Goal: Share content

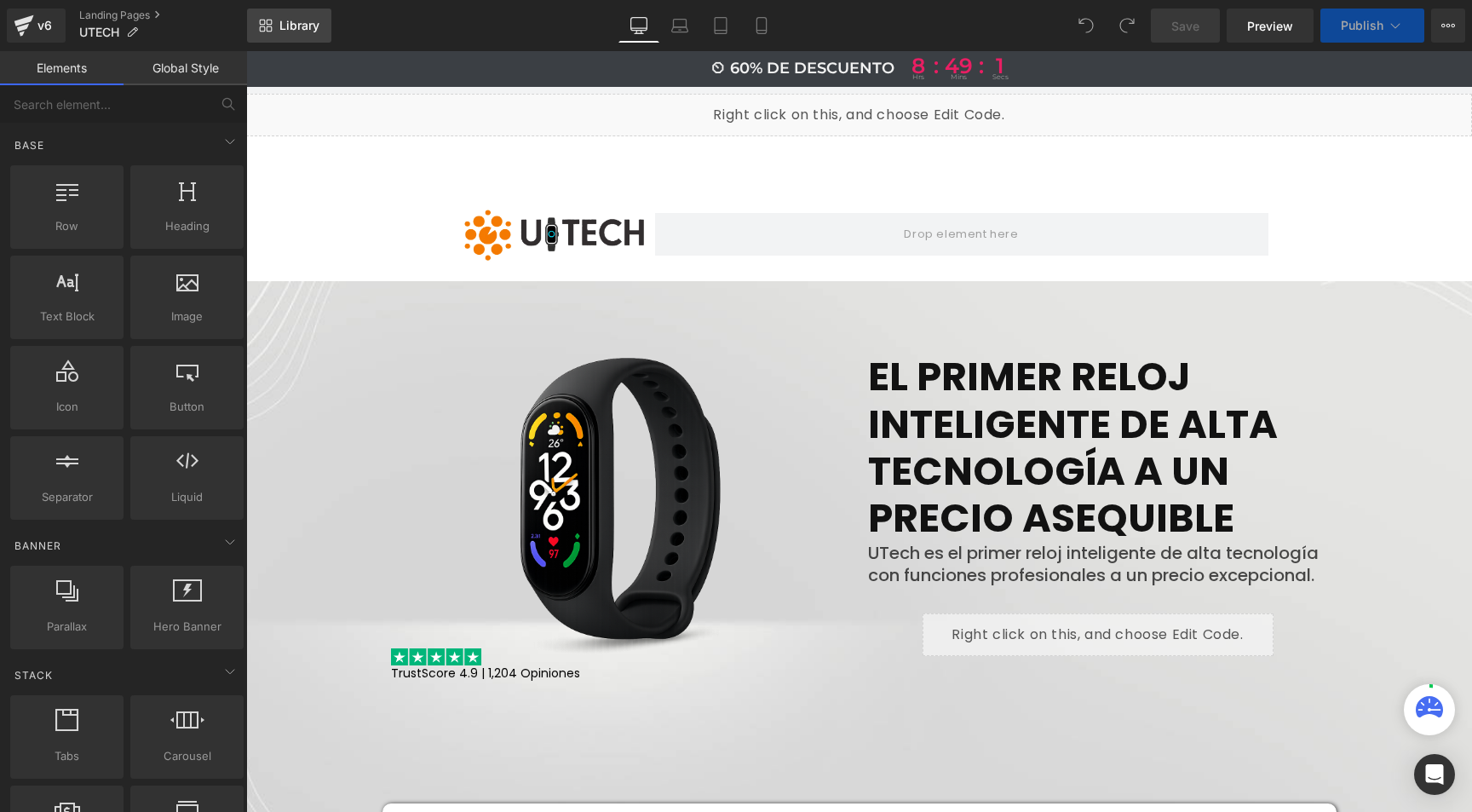
click at [295, 19] on span "Library" at bounding box center [299, 25] width 40 height 15
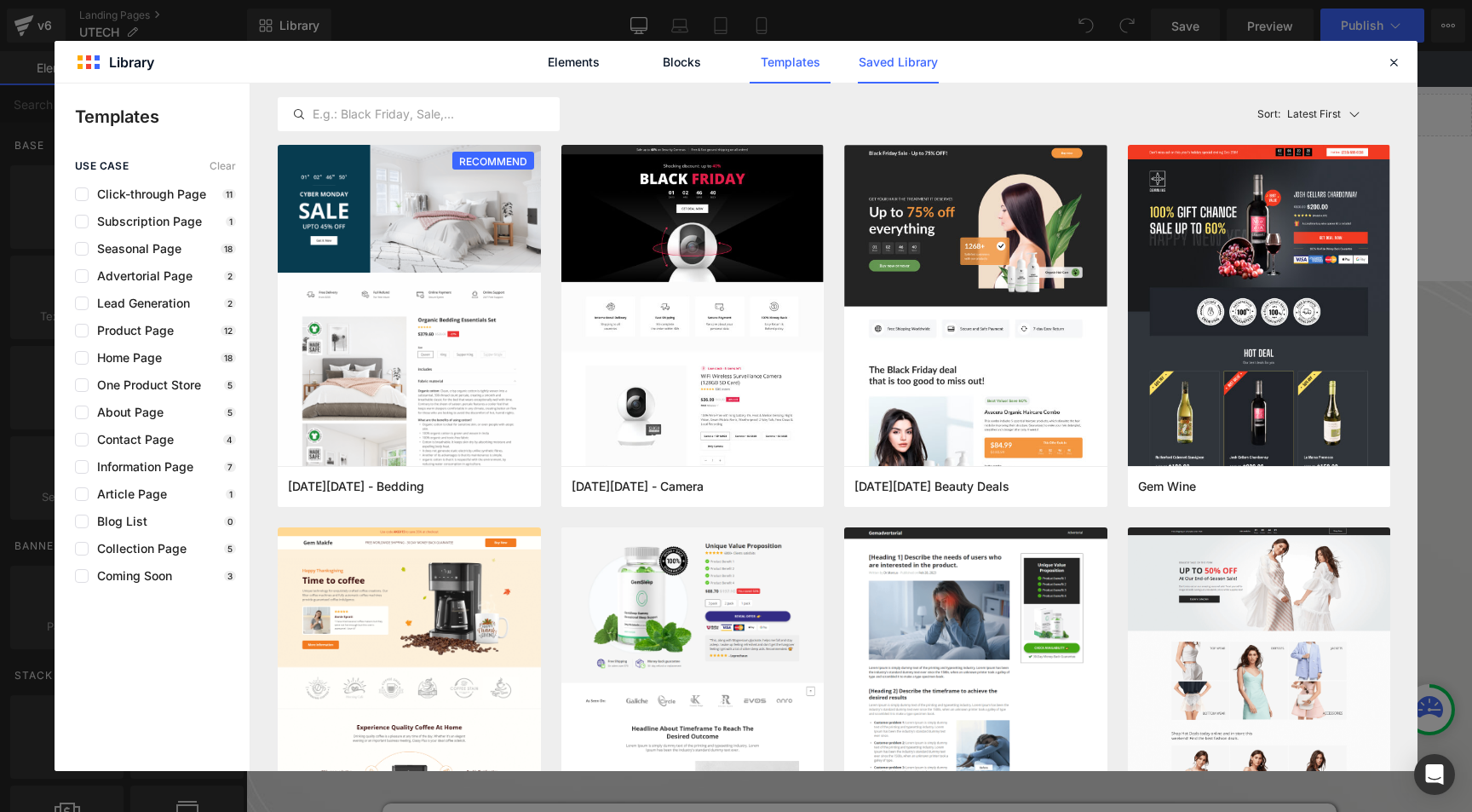
click at [904, 66] on link "Saved Library" at bounding box center [898, 62] width 81 height 42
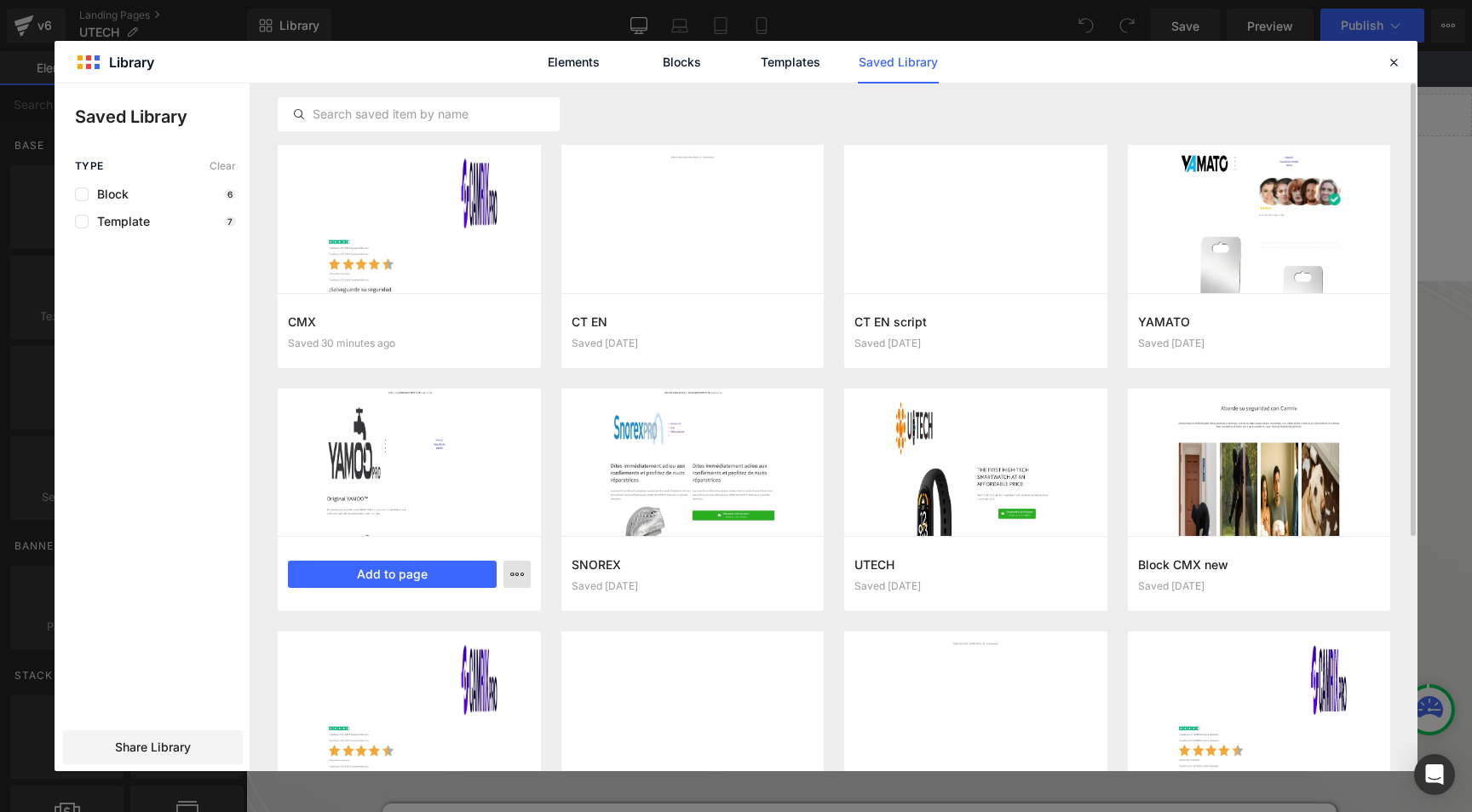
click at [511, 569] on icon "button" at bounding box center [517, 573] width 13 height 13
click at [418, 649] on div "Delete" at bounding box center [434, 648] width 194 height 36
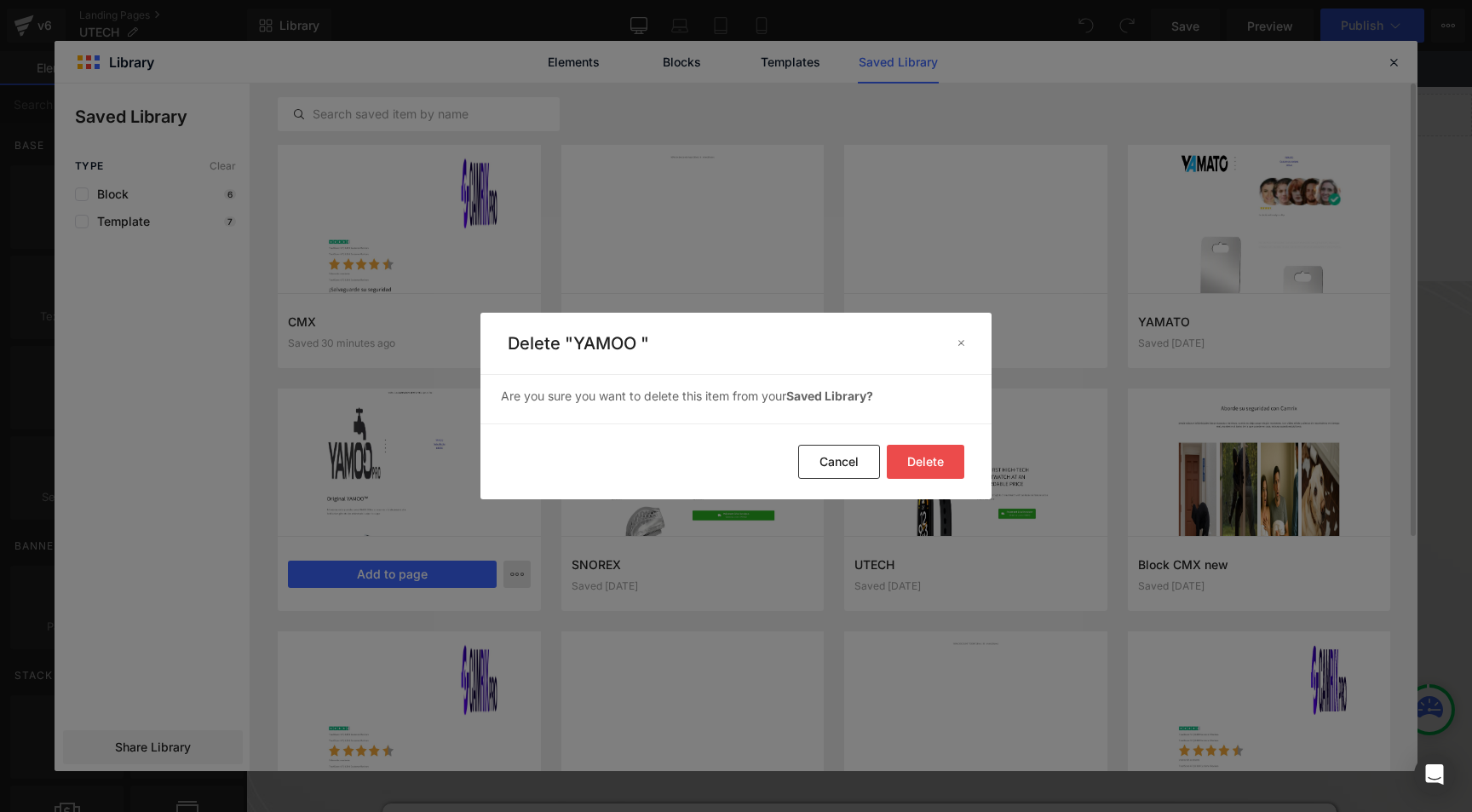
click at [908, 457] on button "Delete" at bounding box center [925, 462] width 77 height 34
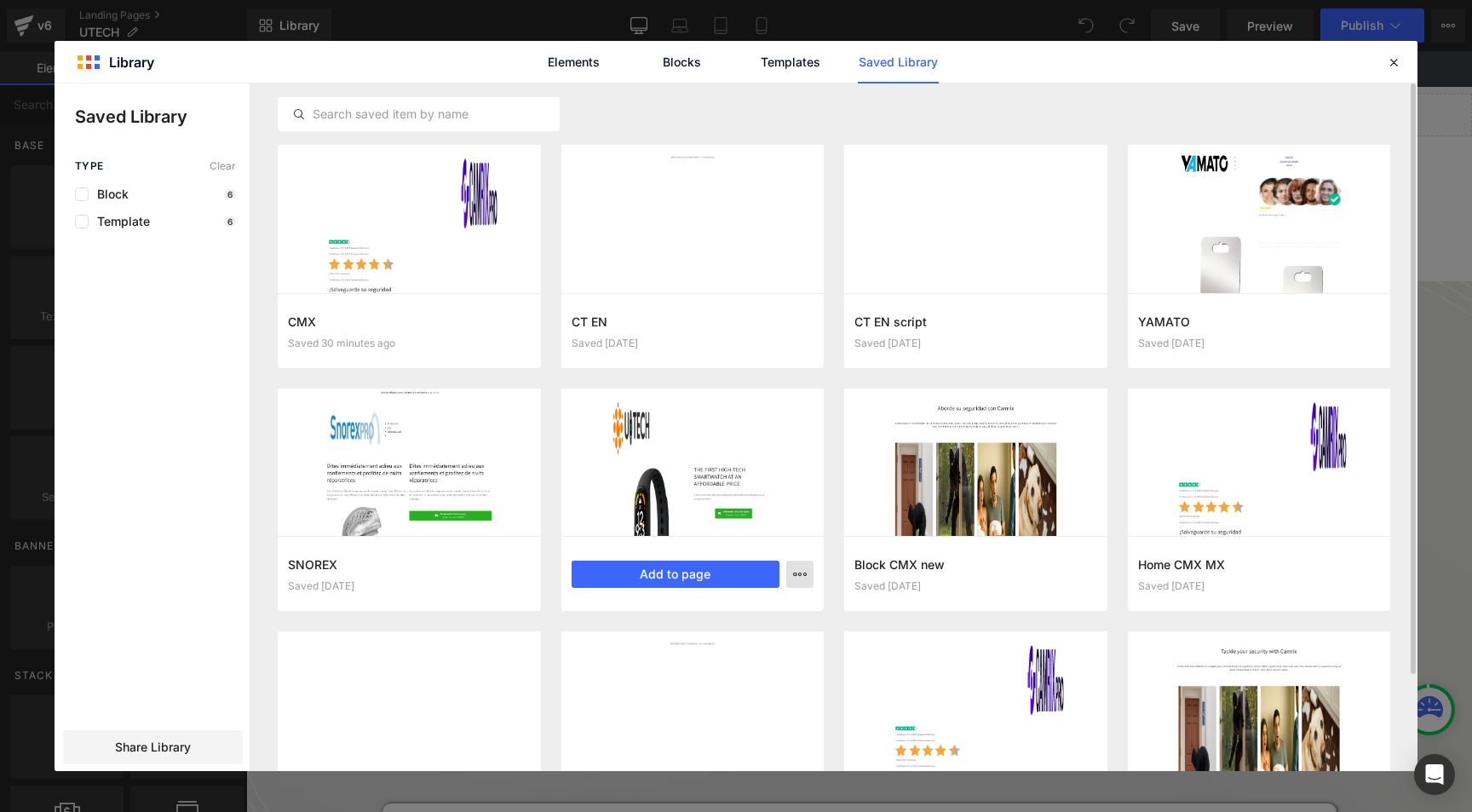
click at [802, 577] on icon "button" at bounding box center [800, 573] width 13 height 13
click at [677, 650] on p "Delete" at bounding box center [671, 648] width 36 height 15
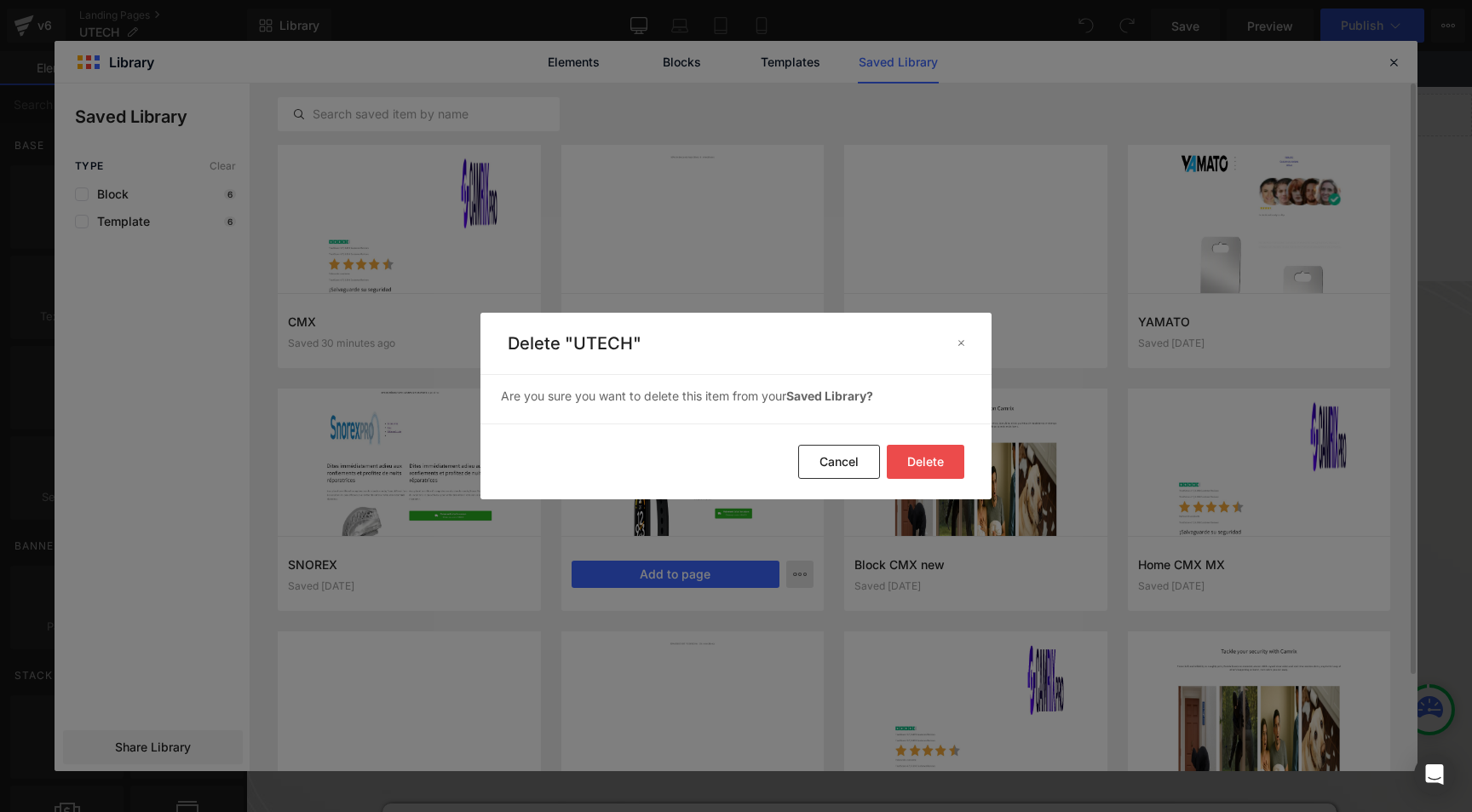
click at [930, 461] on button "Delete" at bounding box center [925, 462] width 77 height 34
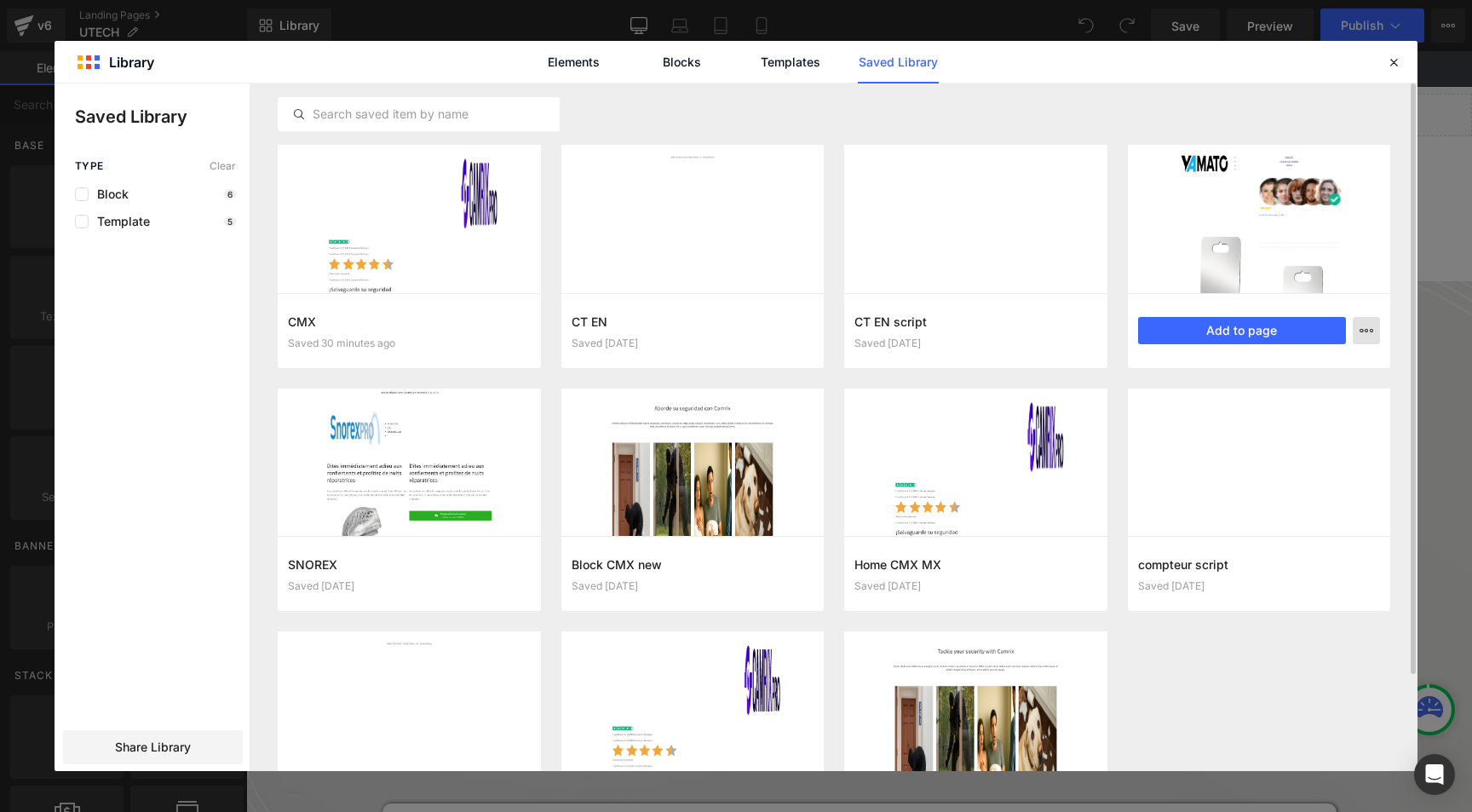
click at [1371, 327] on icon "button" at bounding box center [1366, 330] width 13 height 13
click at [1223, 406] on p "Delete" at bounding box center [1238, 404] width 36 height 15
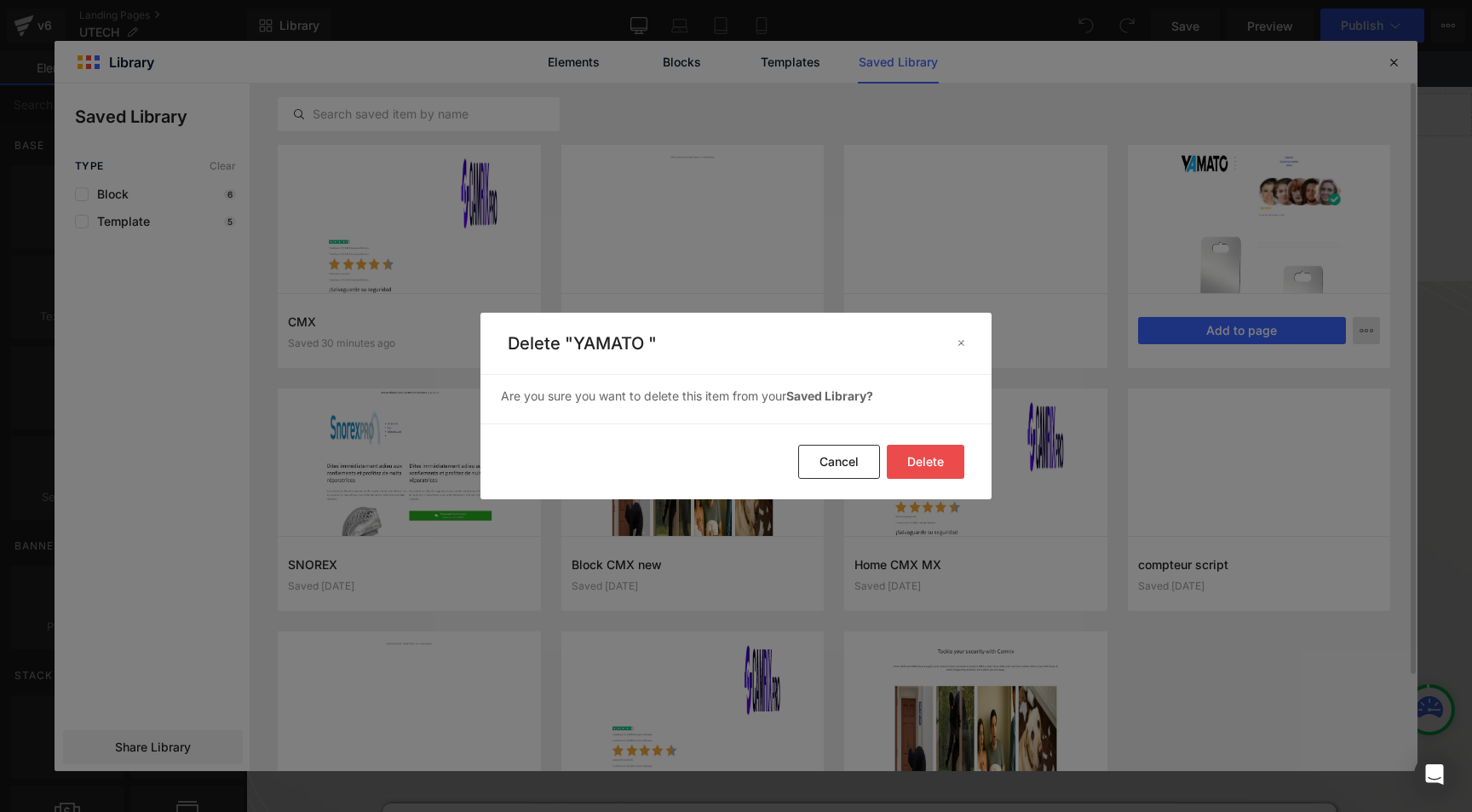
click at [904, 459] on button "Delete" at bounding box center [925, 462] width 77 height 34
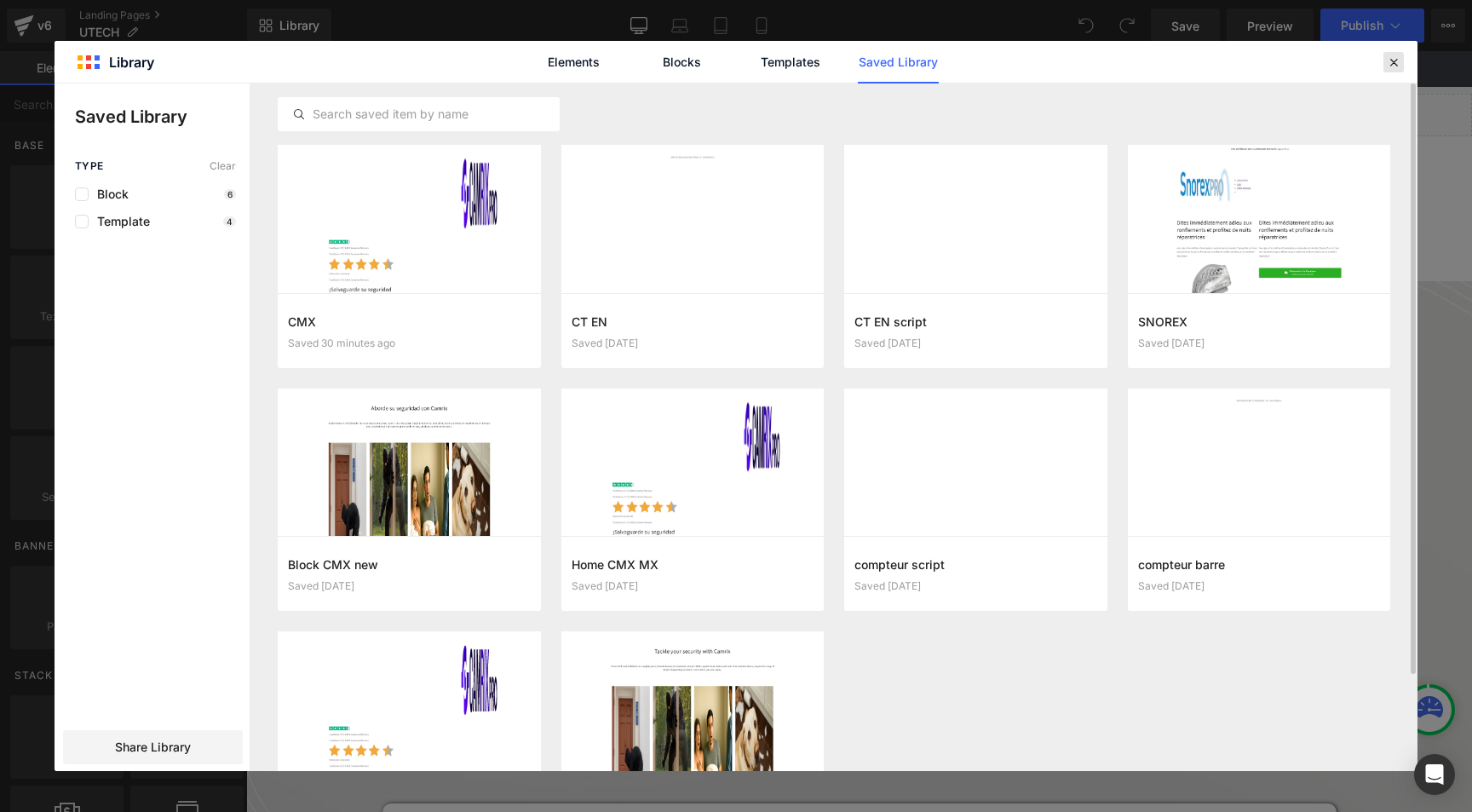
drag, startPoint x: 1397, startPoint y: 67, endPoint x: 1135, endPoint y: 23, distance: 265.7
click at [1397, 67] on icon at bounding box center [1393, 62] width 15 height 15
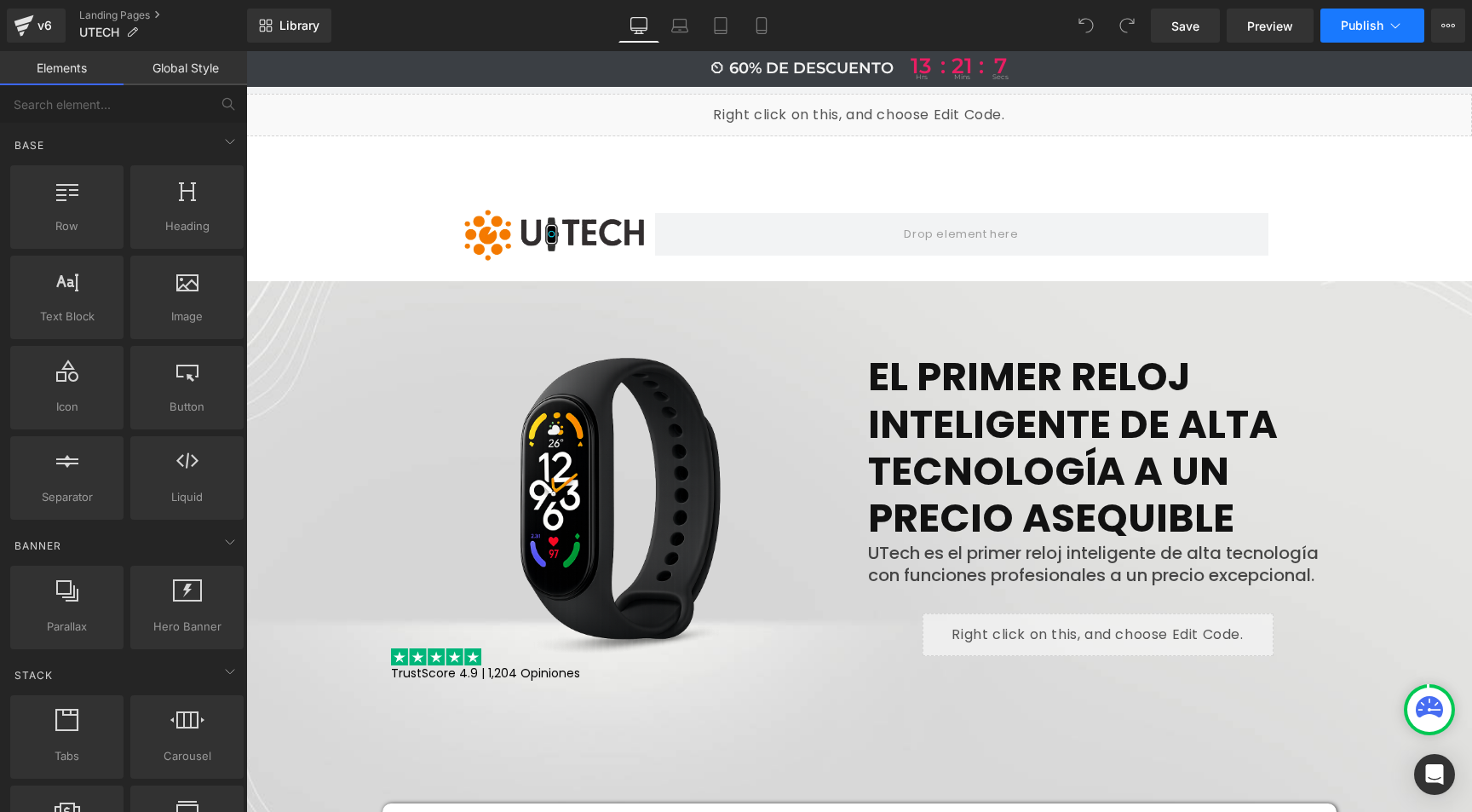
click at [1393, 22] on icon at bounding box center [1395, 25] width 17 height 17
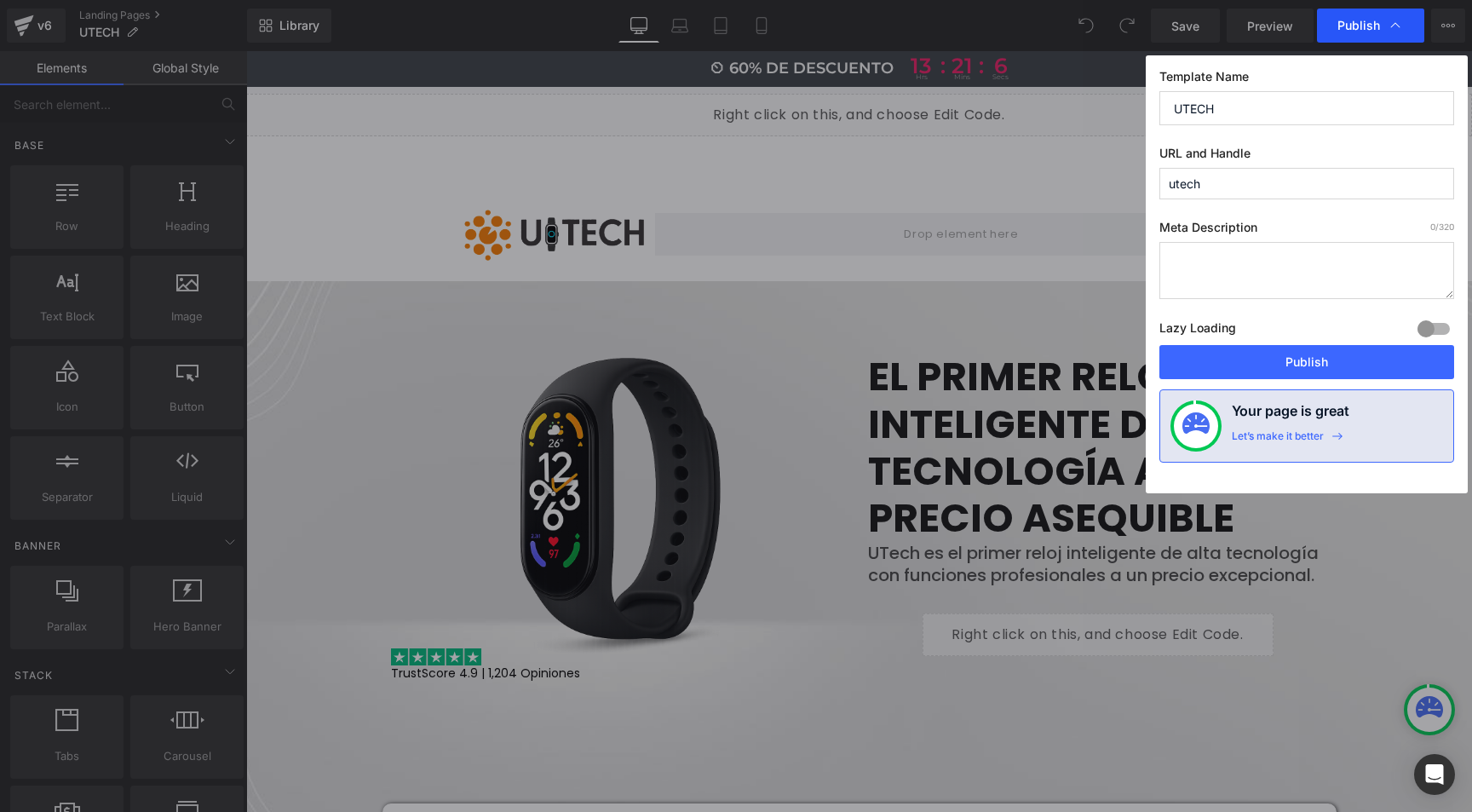
click at [1390, 24] on icon at bounding box center [1395, 25] width 17 height 17
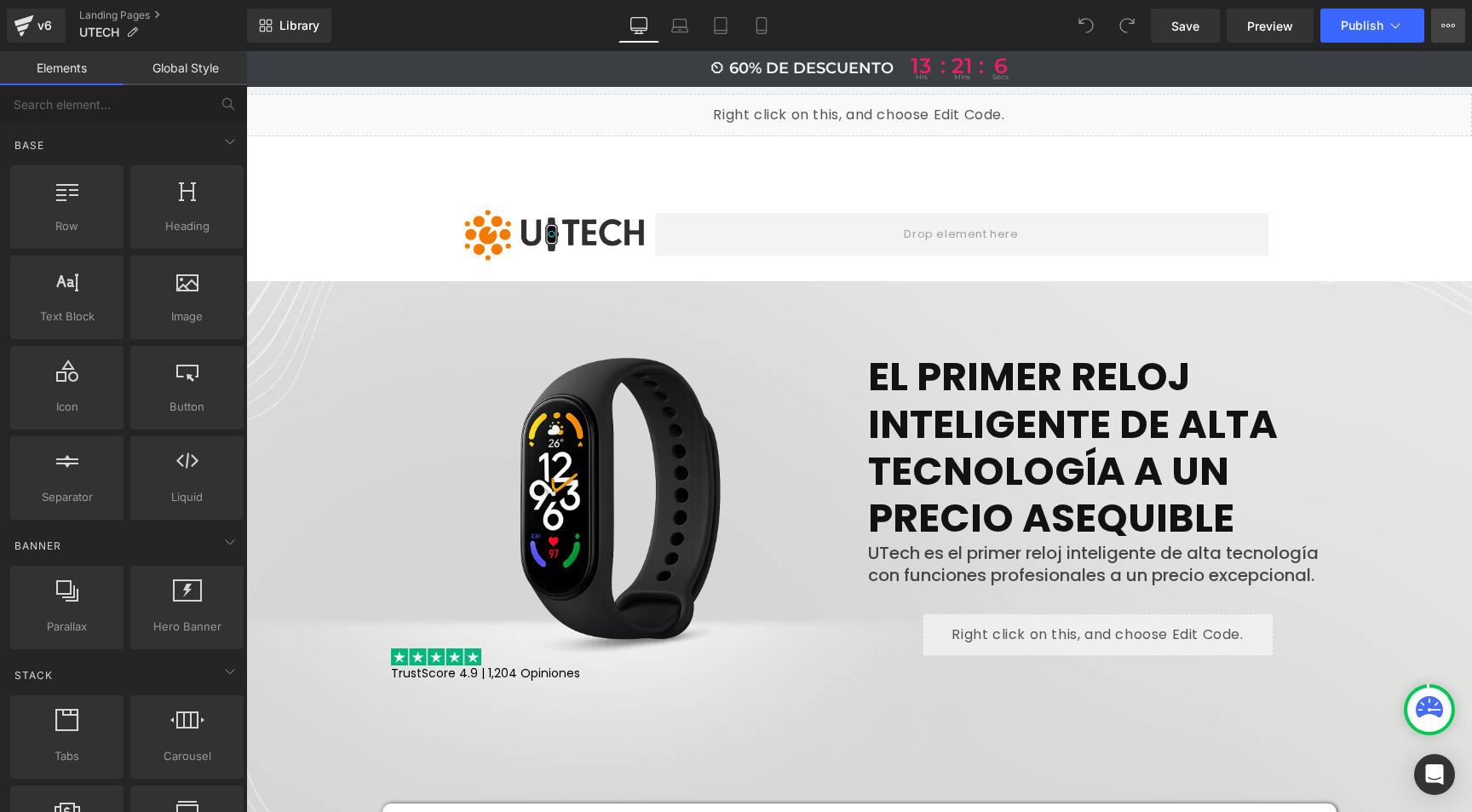
click at [1438, 26] on button "View Live Page View with current Template Save Template to Library Schedule Pub…" at bounding box center [1449, 25] width 34 height 34
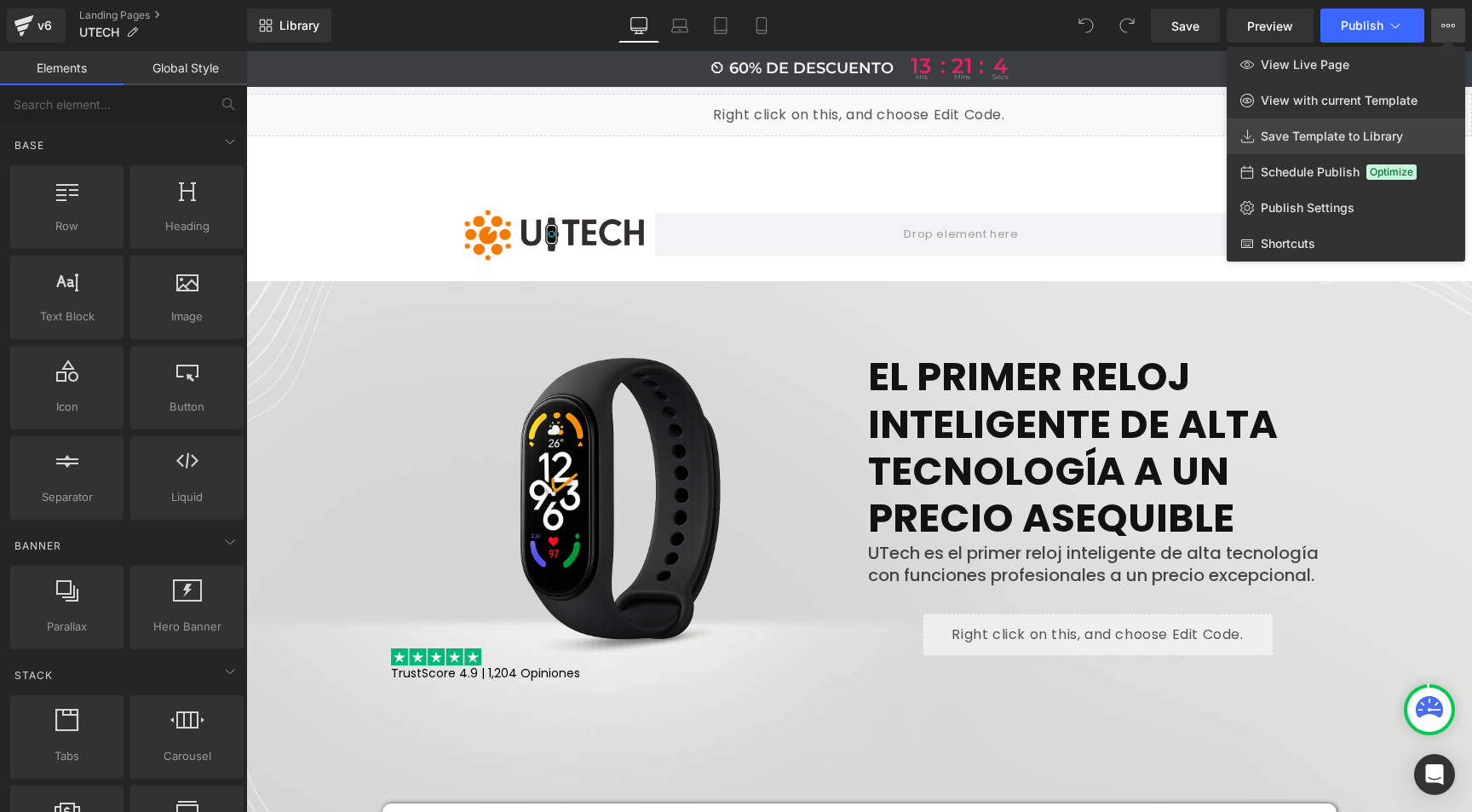
click at [1278, 142] on span "Save Template to Library" at bounding box center [1332, 135] width 143 height 15
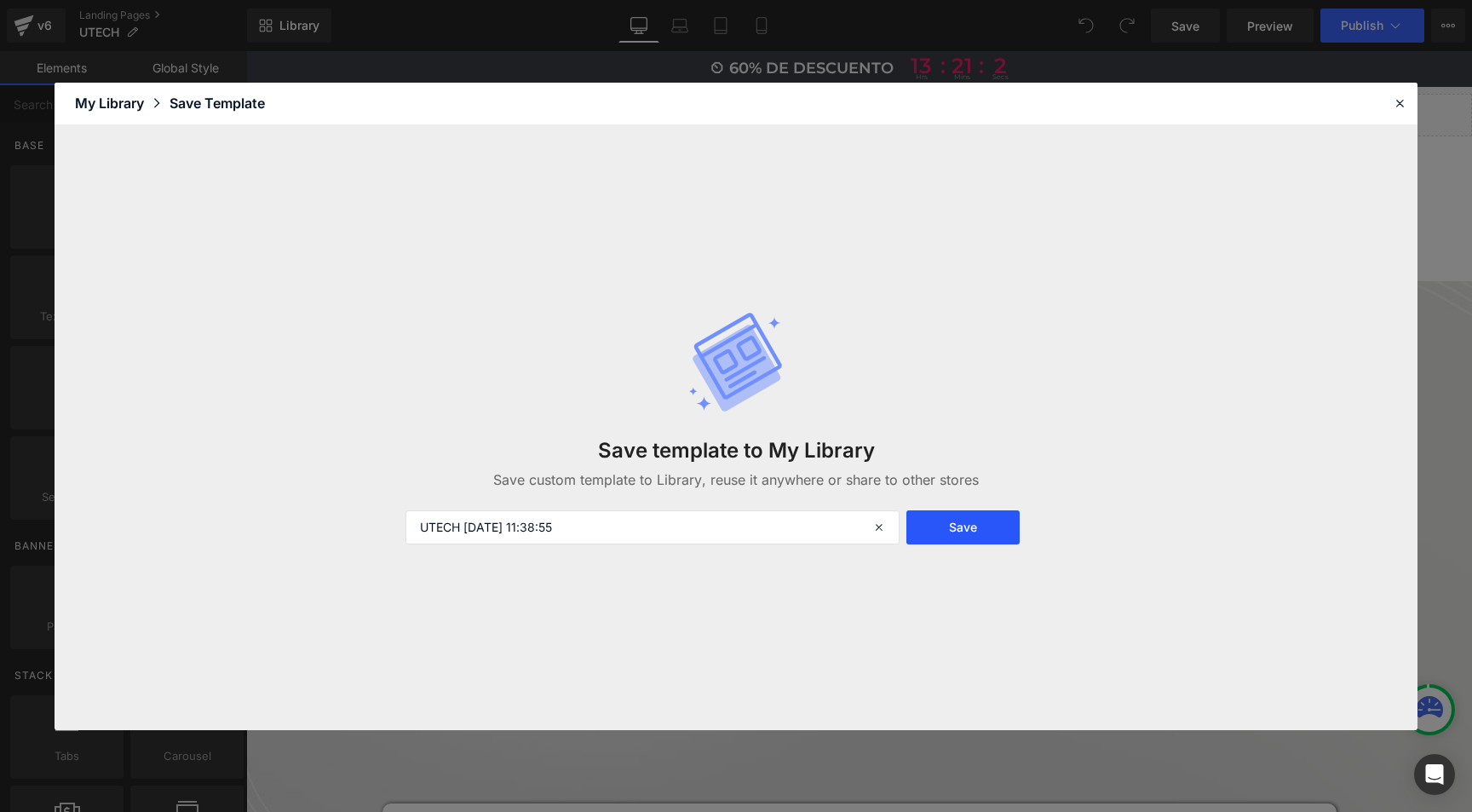
click at [979, 524] on button "Save" at bounding box center [963, 528] width 113 height 34
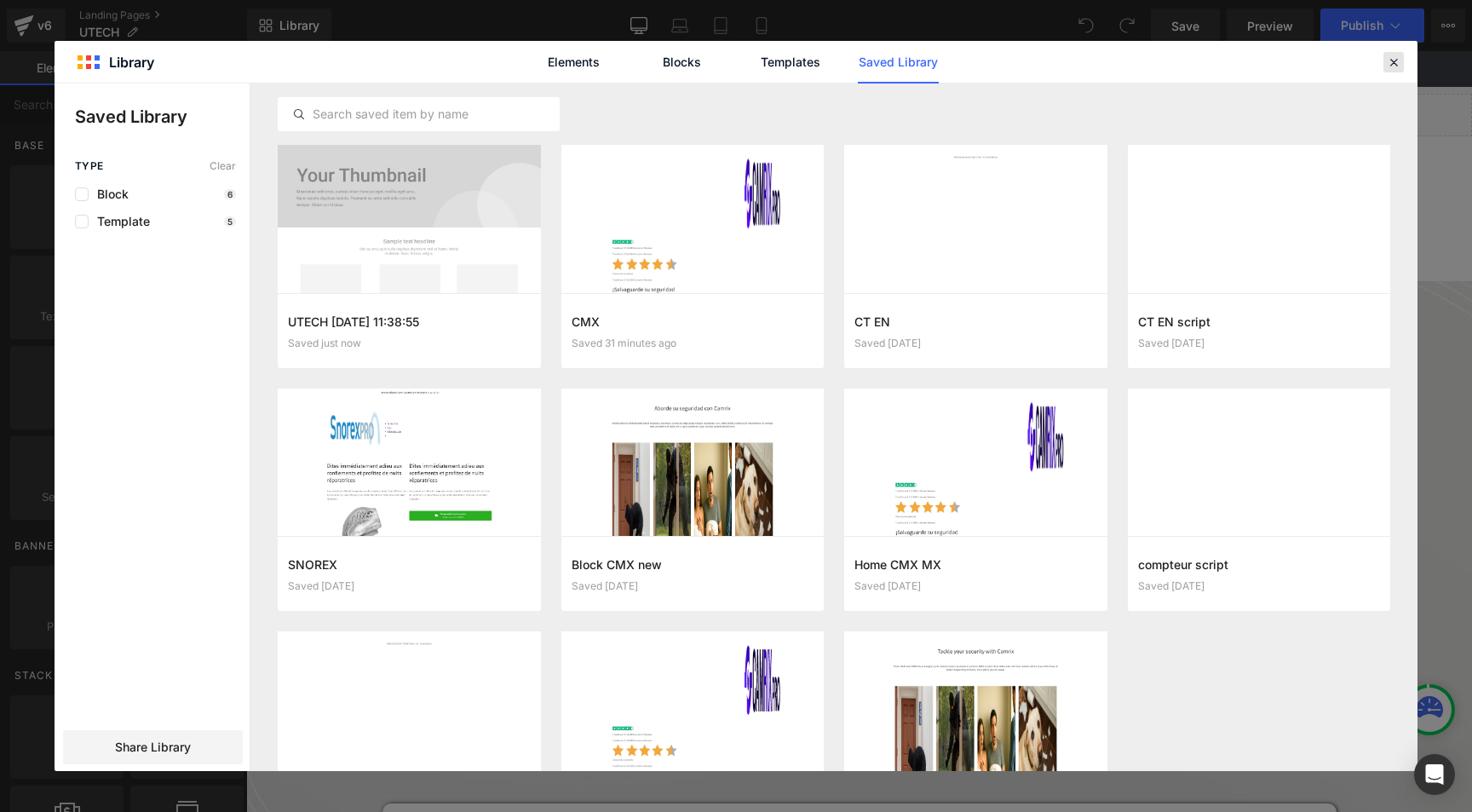
drag, startPoint x: 1393, startPoint y: 61, endPoint x: 1146, endPoint y: 11, distance: 252.0
click at [1392, 61] on icon at bounding box center [1393, 62] width 15 height 15
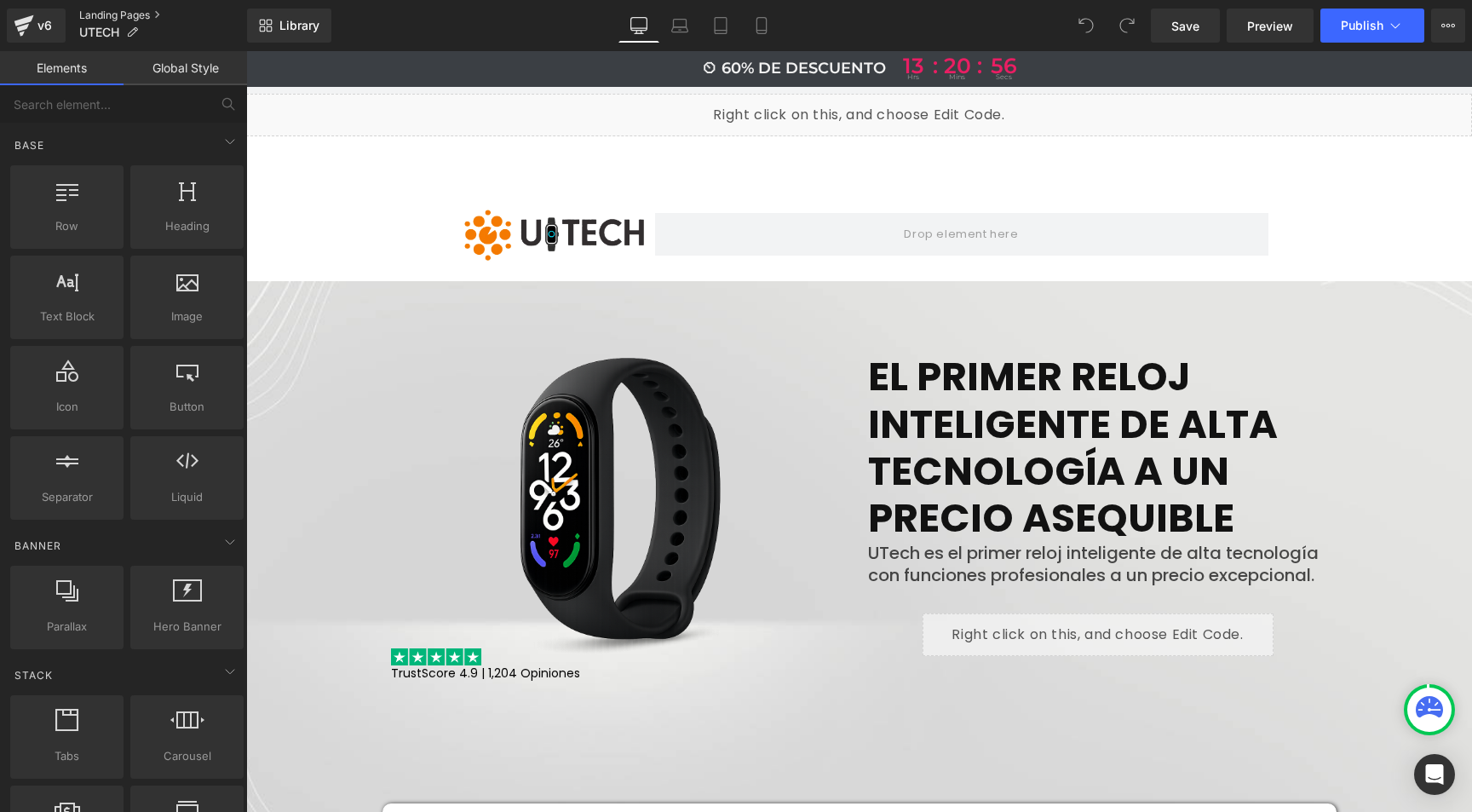
click at [134, 18] on link "Landing Pages" at bounding box center [162, 14] width 168 height 13
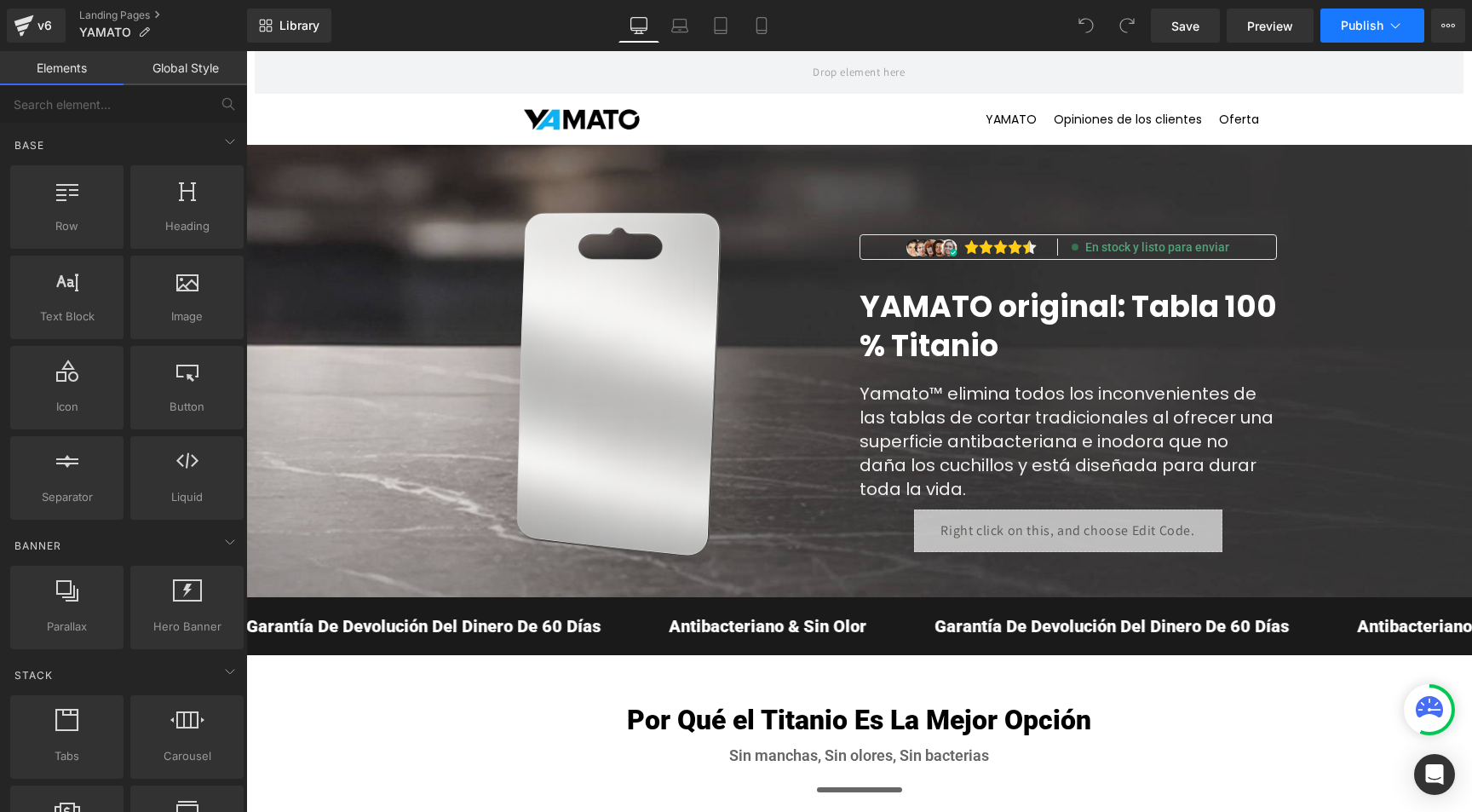
click at [1401, 32] on icon at bounding box center [1395, 25] width 17 height 17
click at [1449, 25] on icon at bounding box center [1448, 25] width 13 height 13
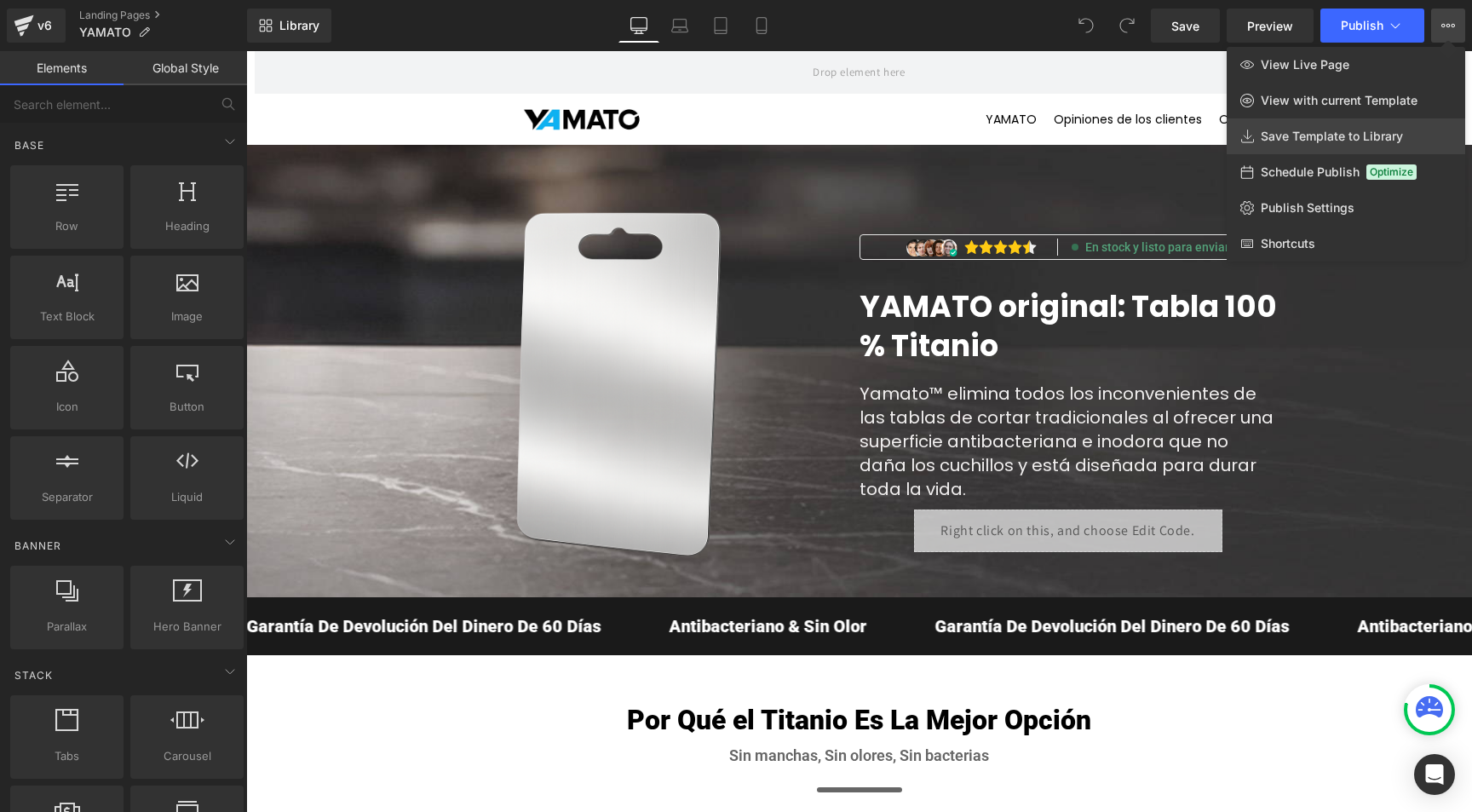
click at [1310, 137] on span "Save Template to Library" at bounding box center [1332, 135] width 143 height 15
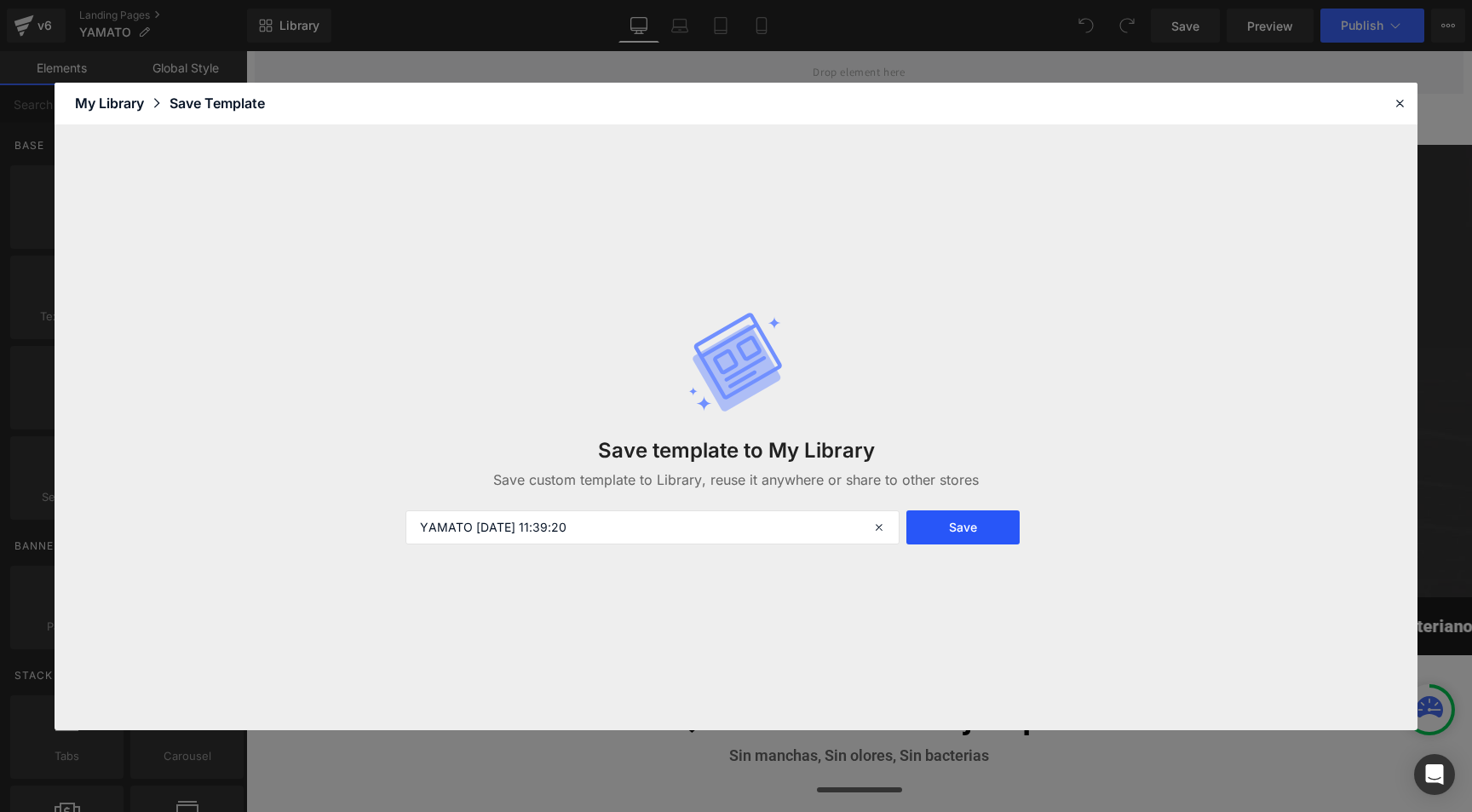
click at [967, 530] on button "Save" at bounding box center [963, 528] width 113 height 34
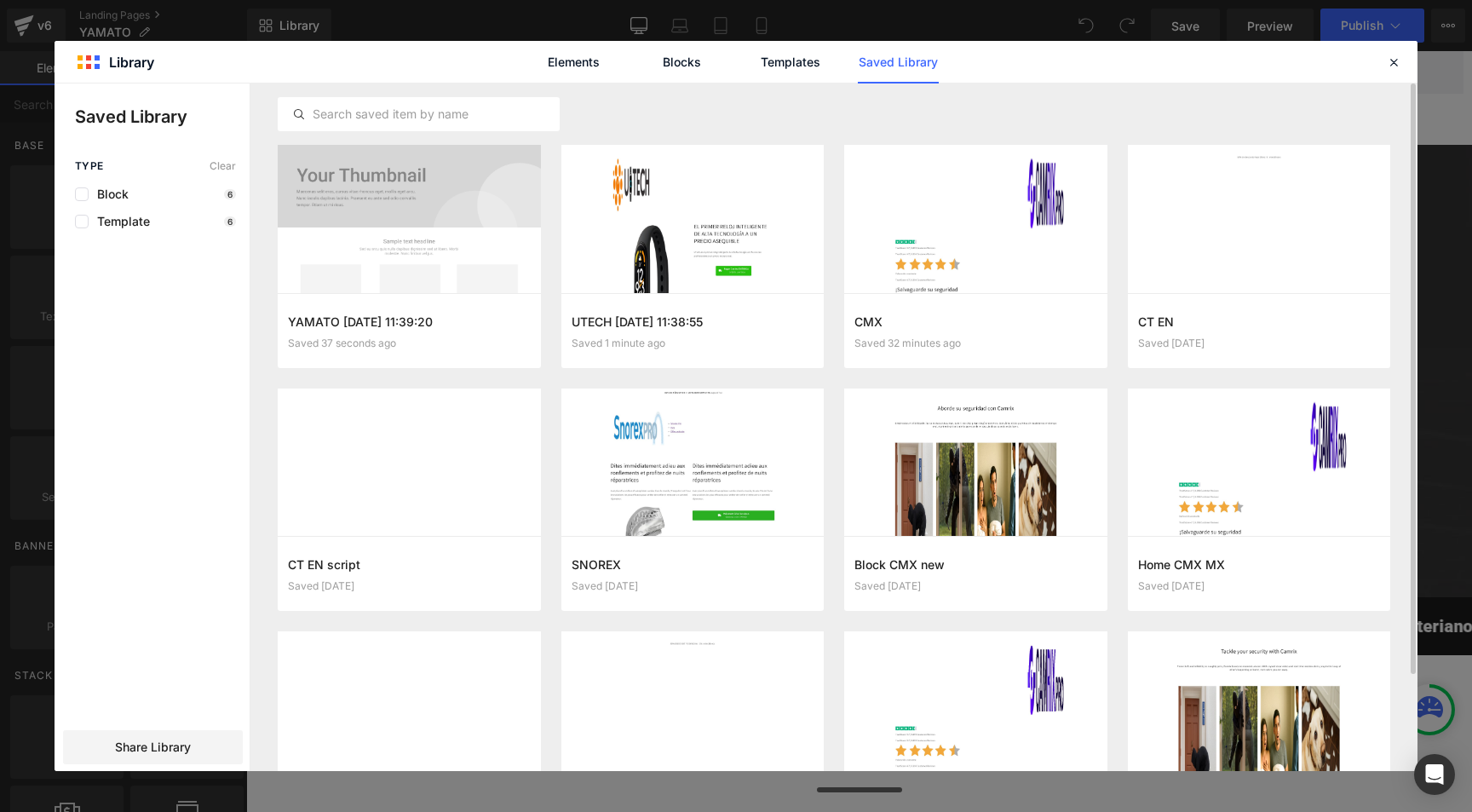
click at [959, 106] on div at bounding box center [834, 114] width 1113 height 61
click at [1390, 64] on icon at bounding box center [1393, 62] width 15 height 15
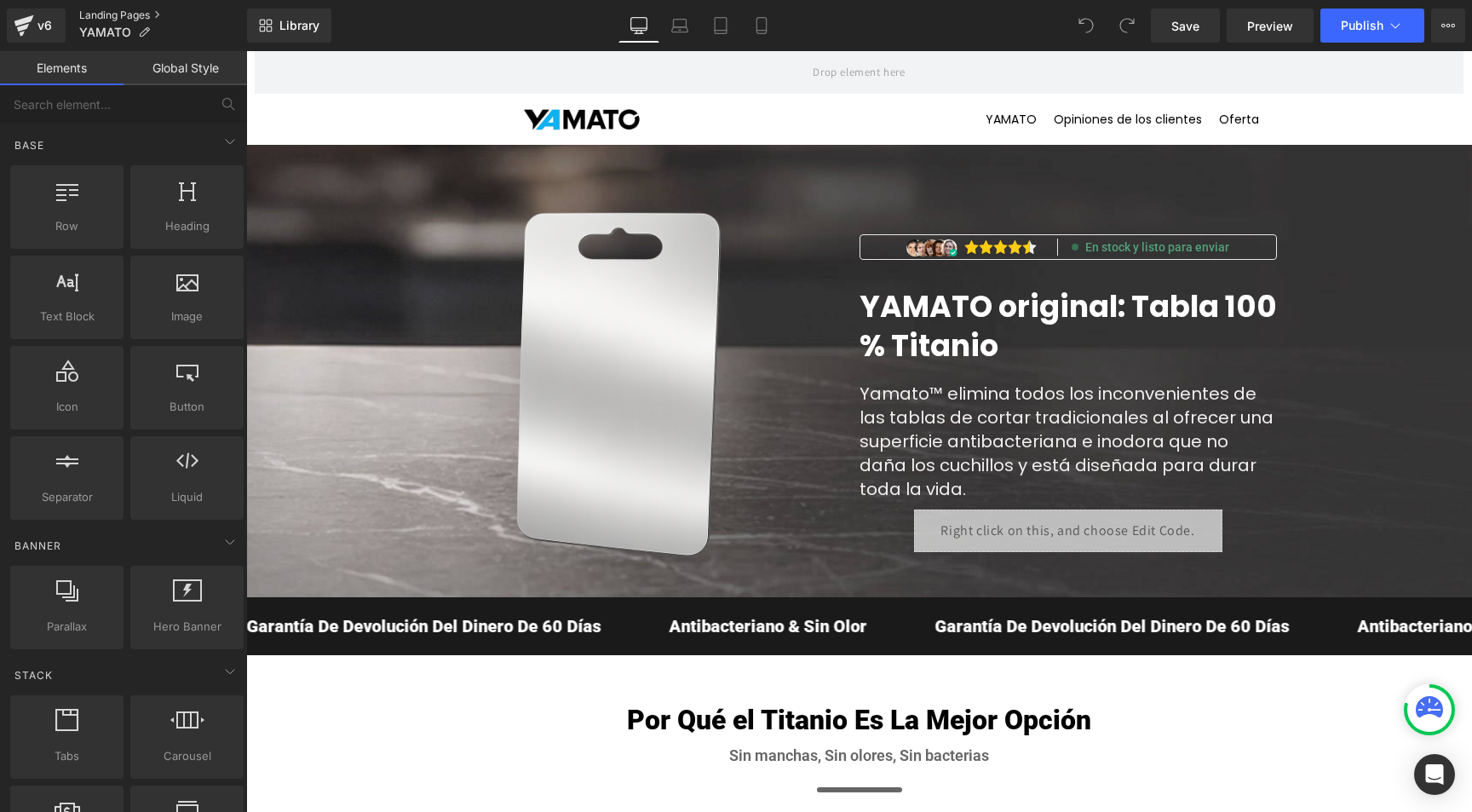
click at [131, 14] on link "Landing Pages" at bounding box center [162, 14] width 168 height 13
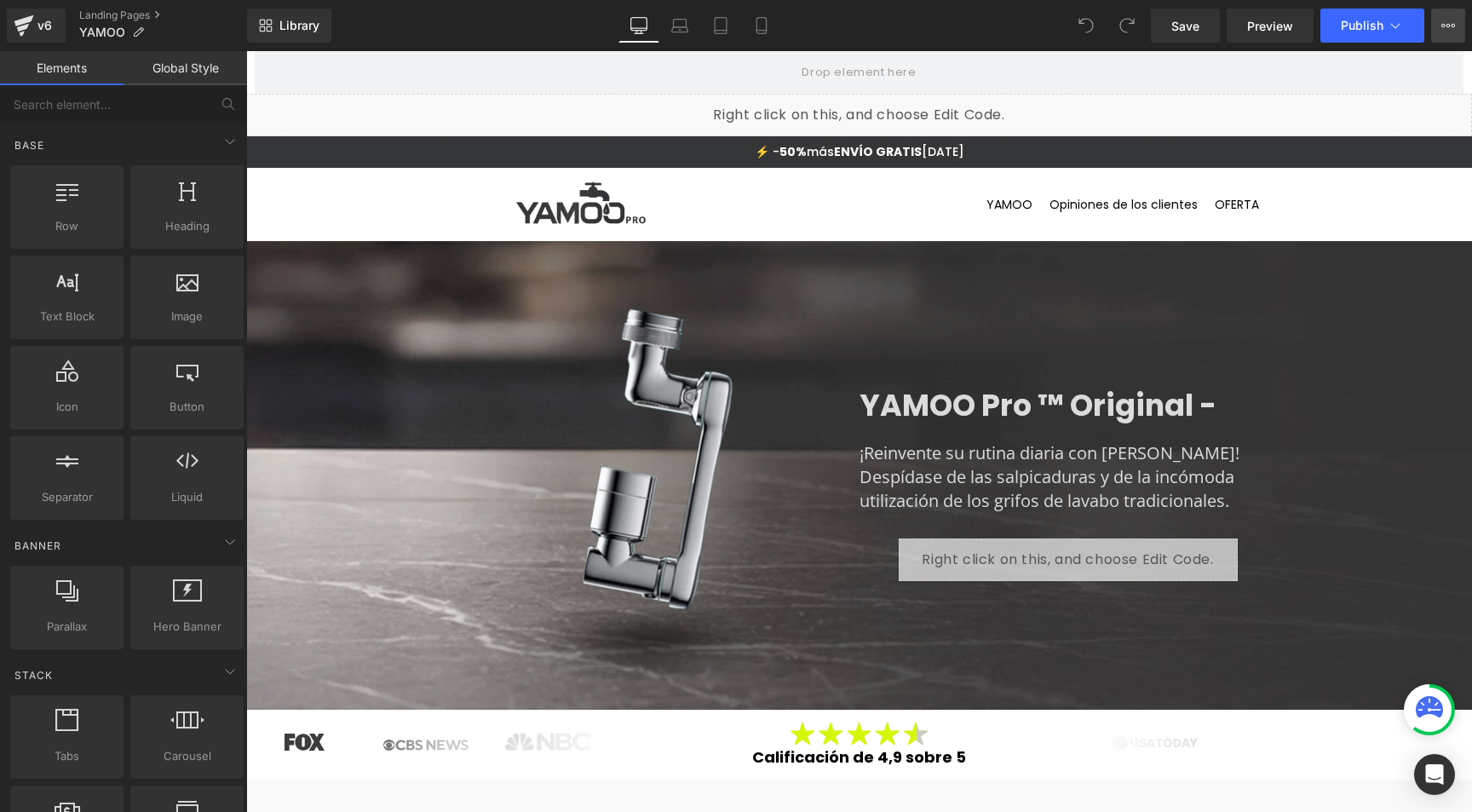
click at [1453, 24] on icon at bounding box center [1454, 26] width 4 height 4
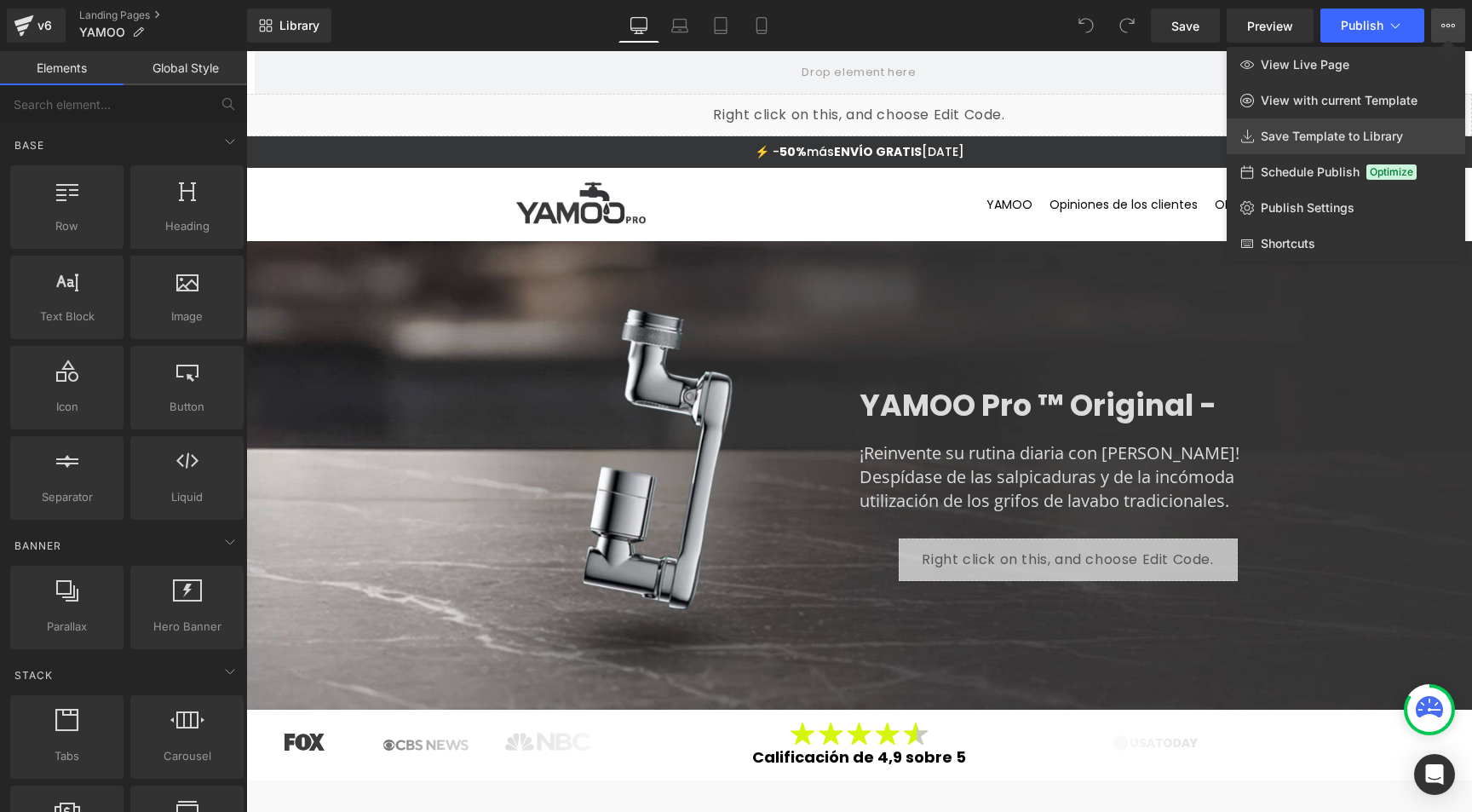
click at [1302, 138] on span "Save Template to Library" at bounding box center [1332, 135] width 143 height 15
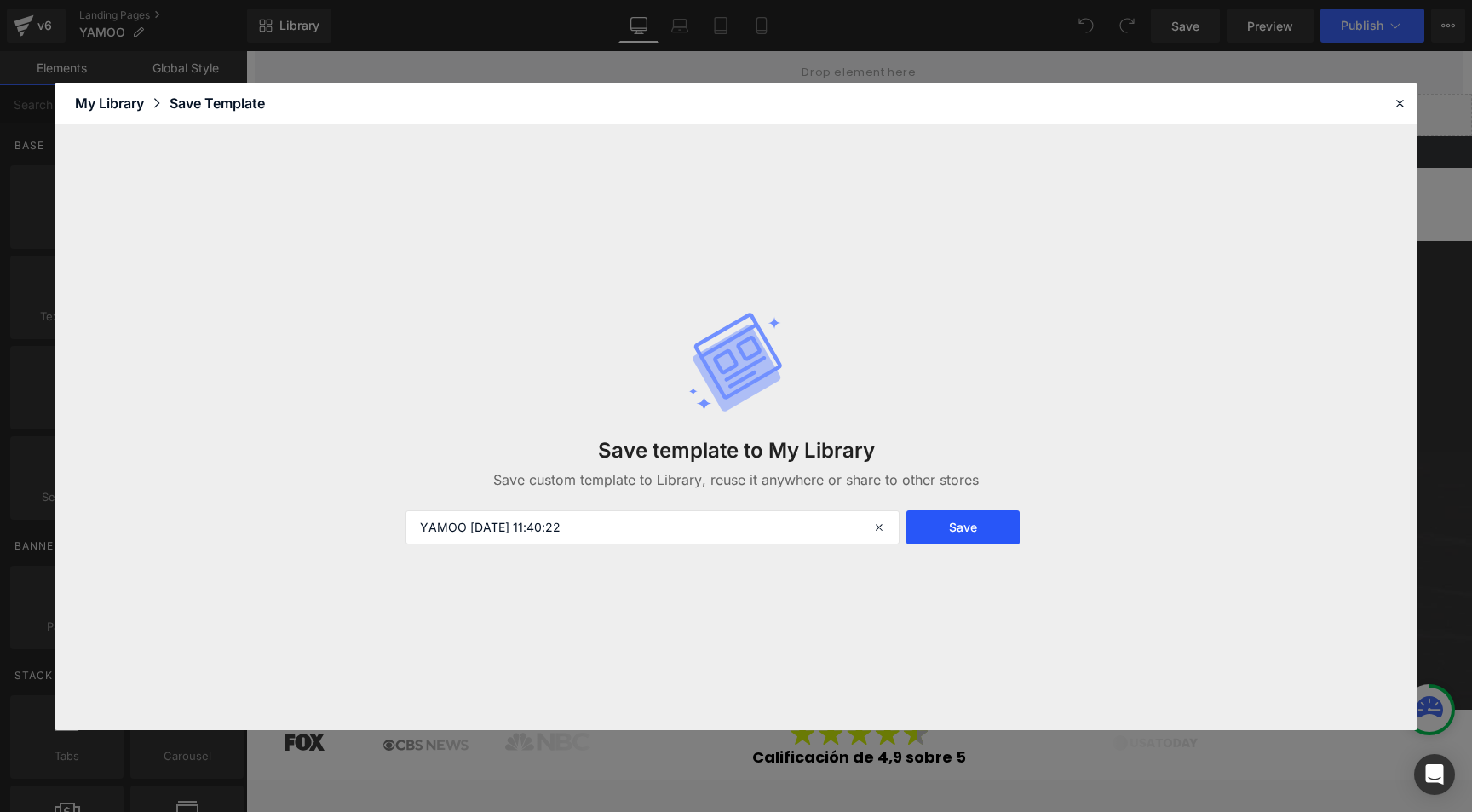
click at [933, 526] on button "Save" at bounding box center [963, 528] width 113 height 34
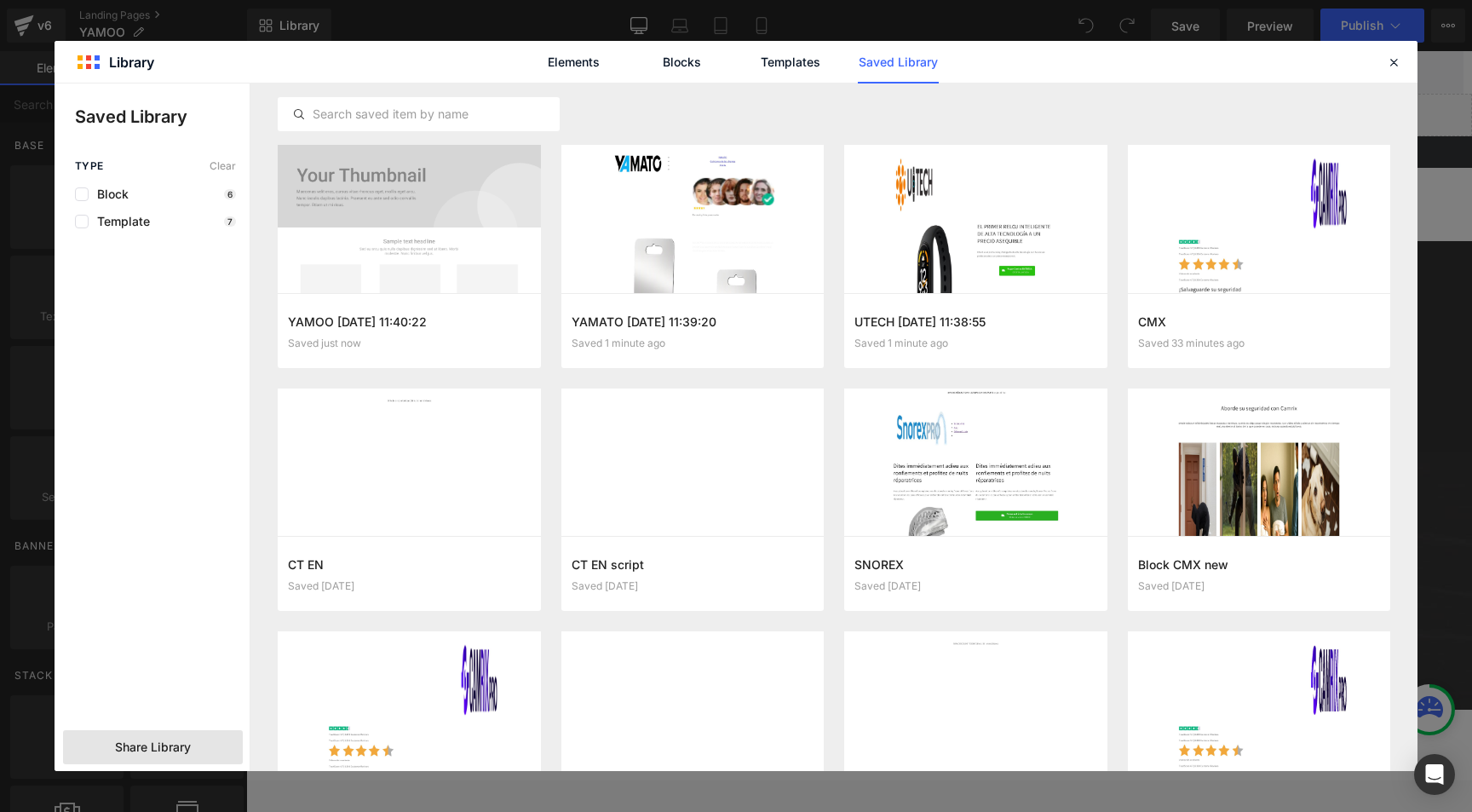
click at [205, 738] on div "Share Library" at bounding box center [153, 747] width 180 height 34
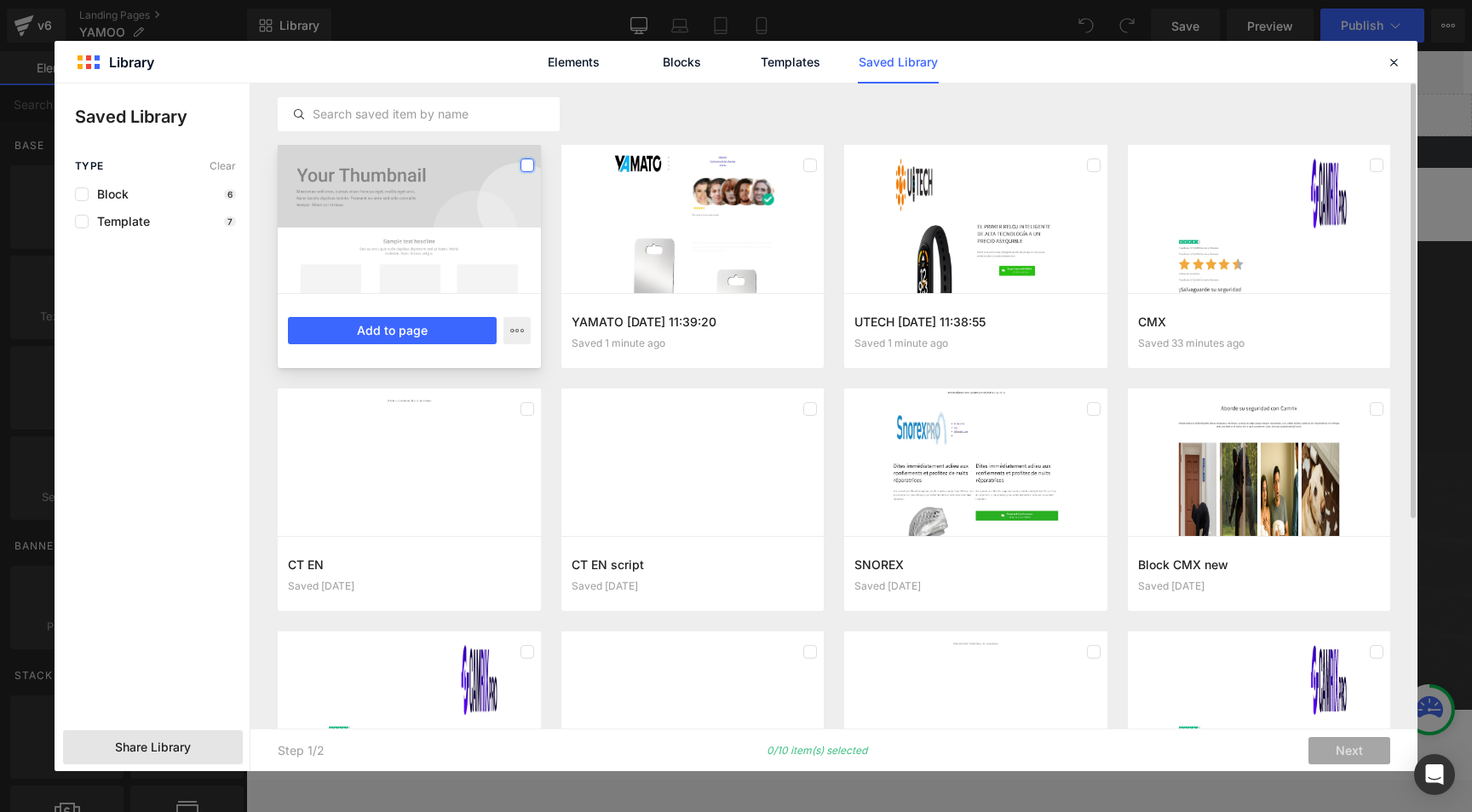
click at [529, 161] on label at bounding box center [527, 165] width 13 height 13
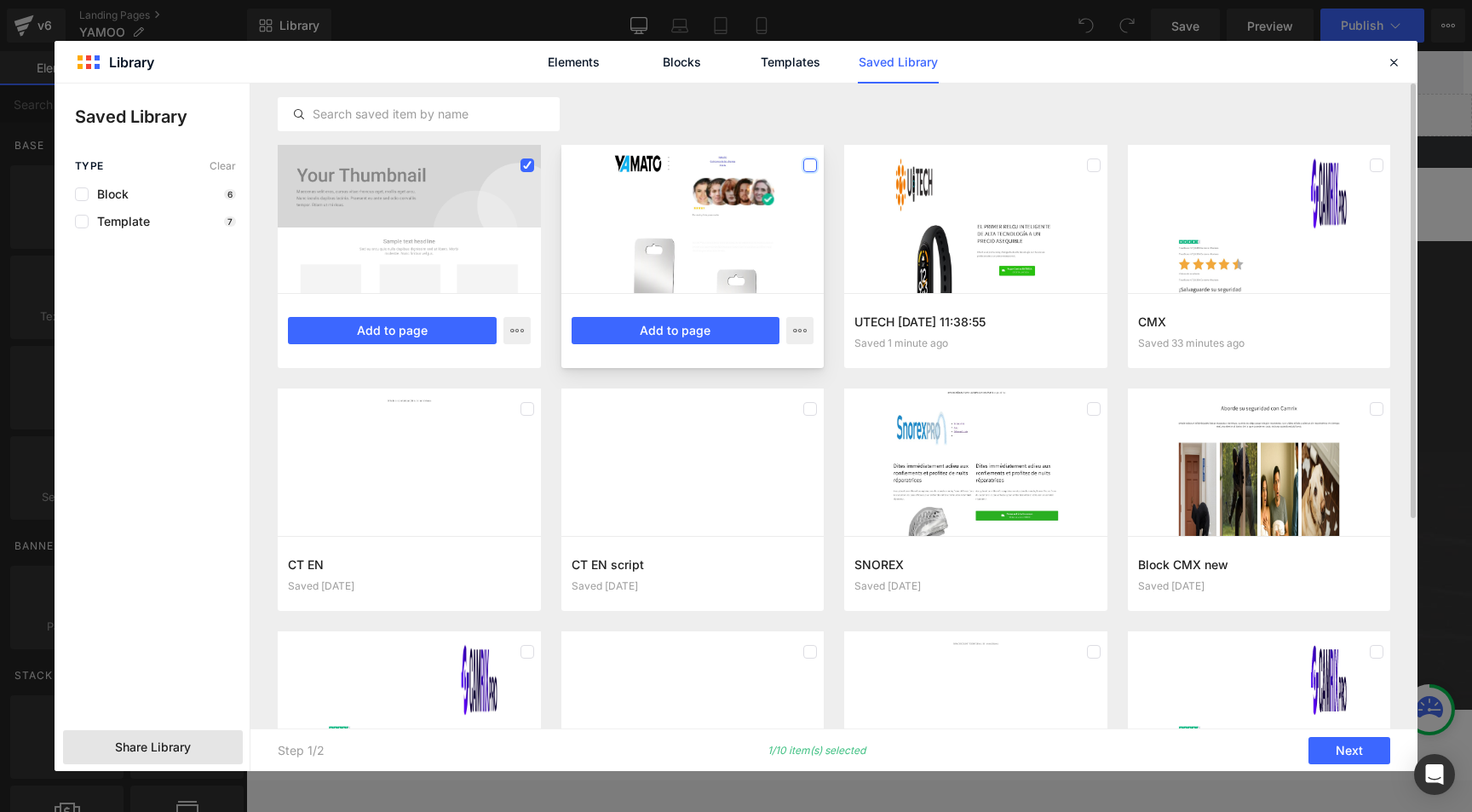
click at [814, 164] on label at bounding box center [810, 165] width 13 height 13
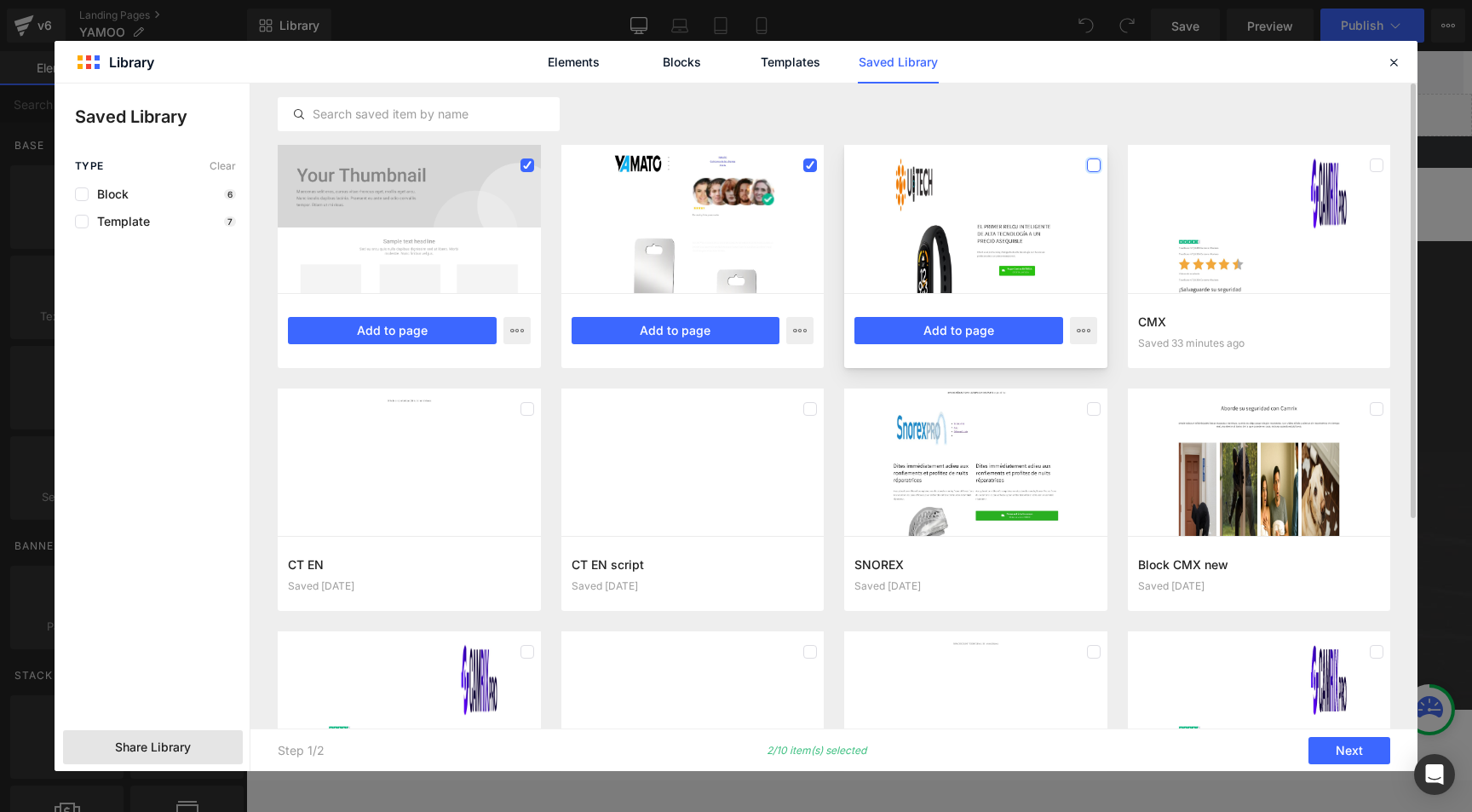
click at [1096, 165] on label at bounding box center [1093, 165] width 13 height 13
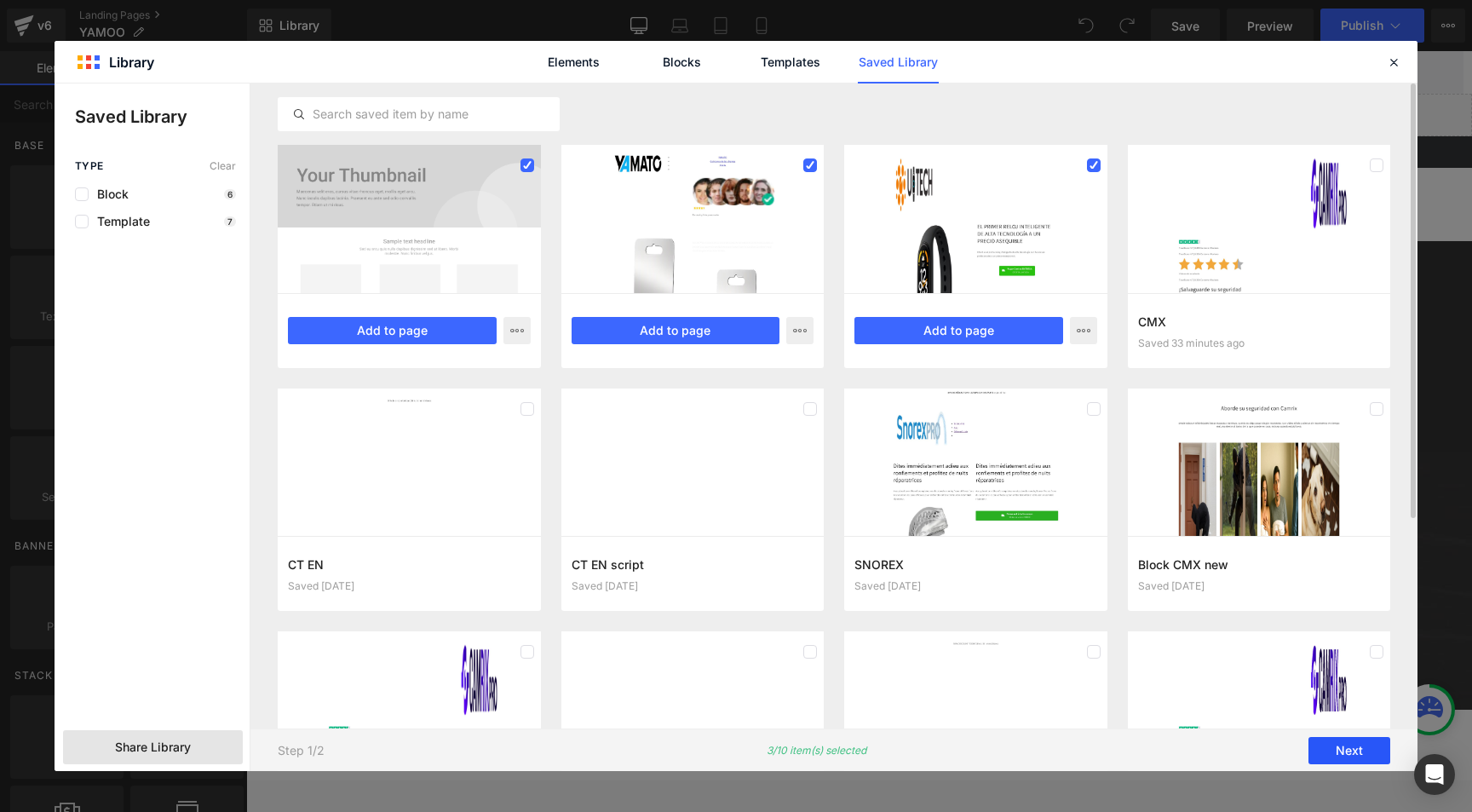
click at [1376, 753] on button "Next" at bounding box center [1349, 750] width 82 height 27
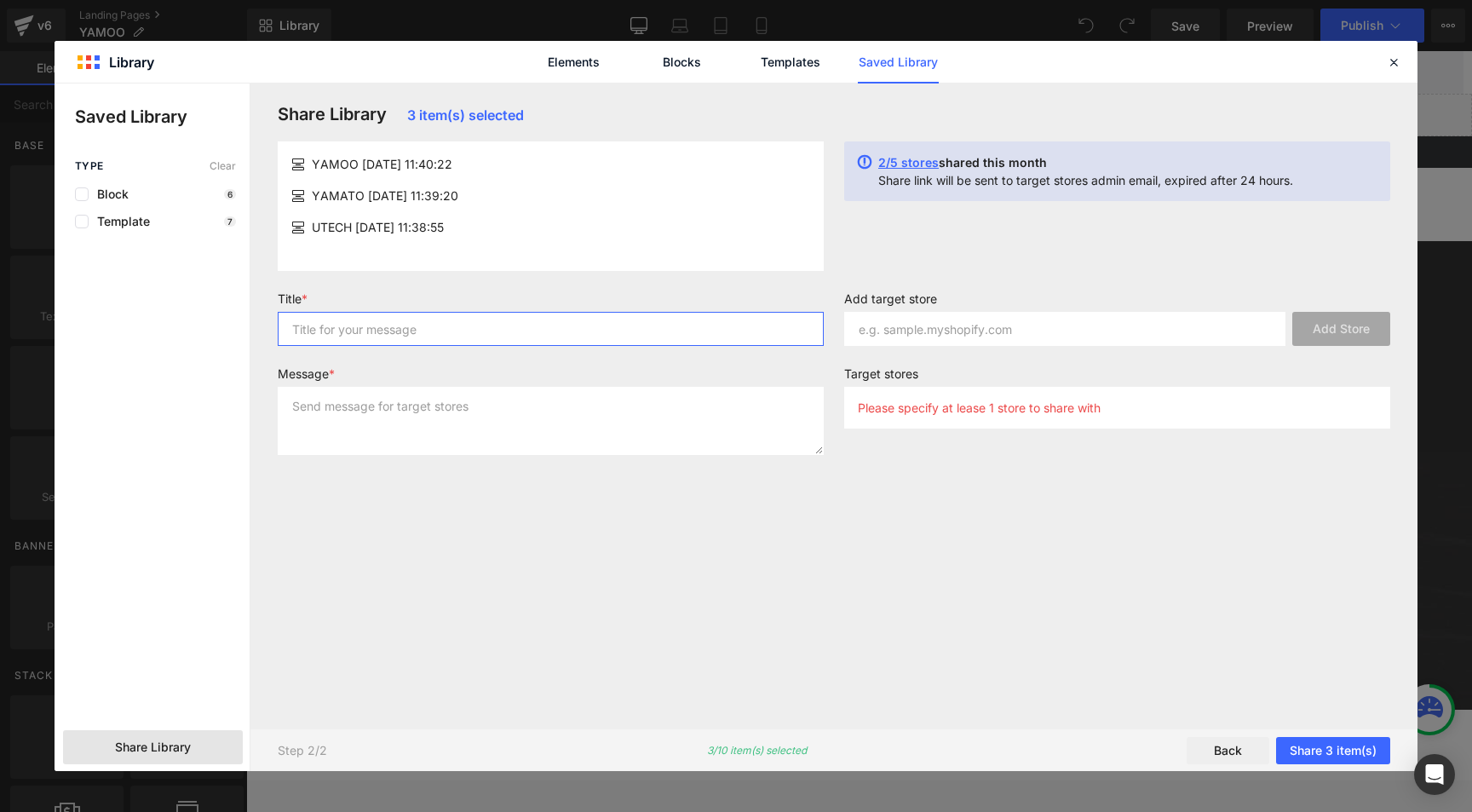
click at [399, 337] on input "text" at bounding box center [550, 328] width 546 height 34
type input "ded"
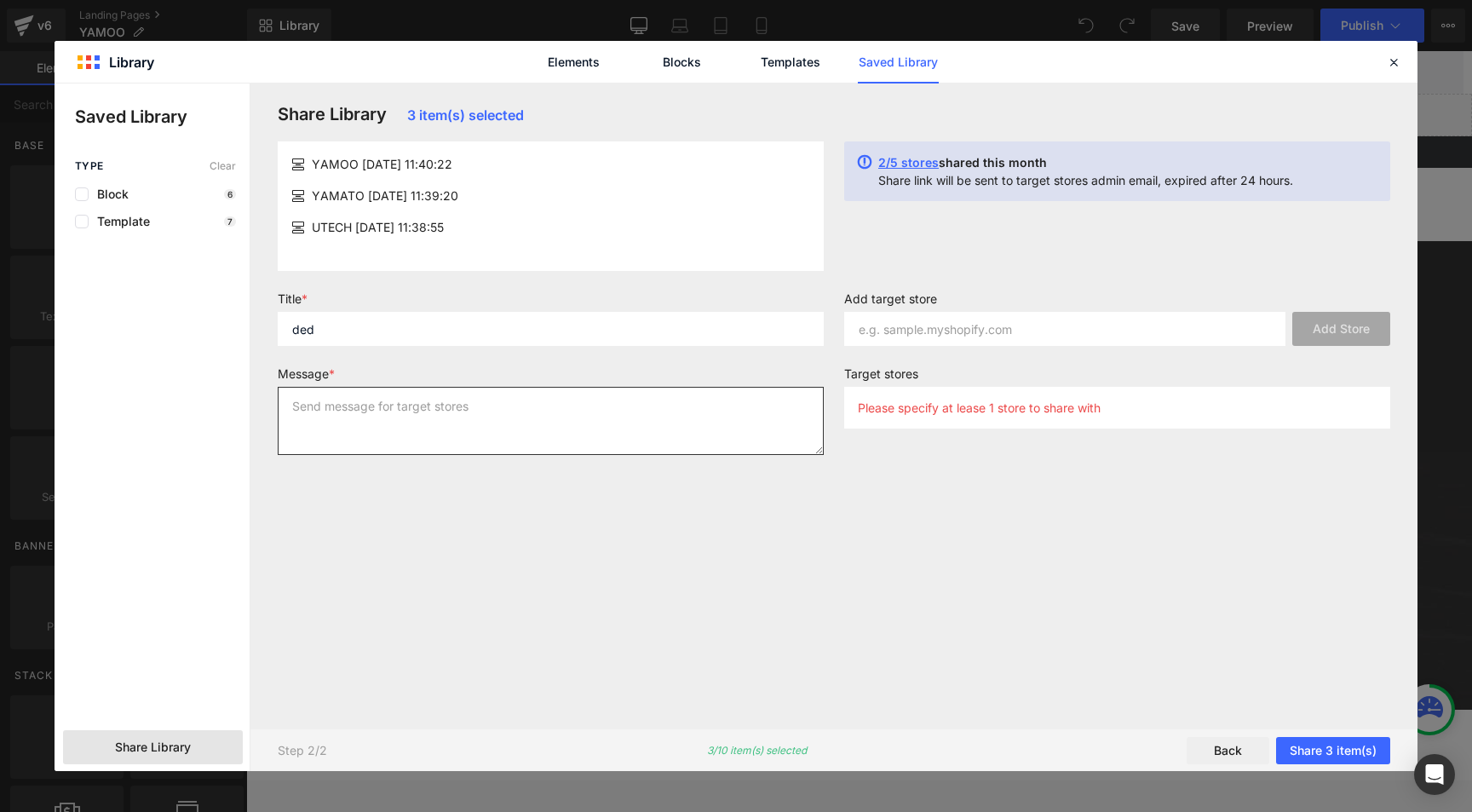
click at [378, 412] on textarea at bounding box center [550, 421] width 546 height 68
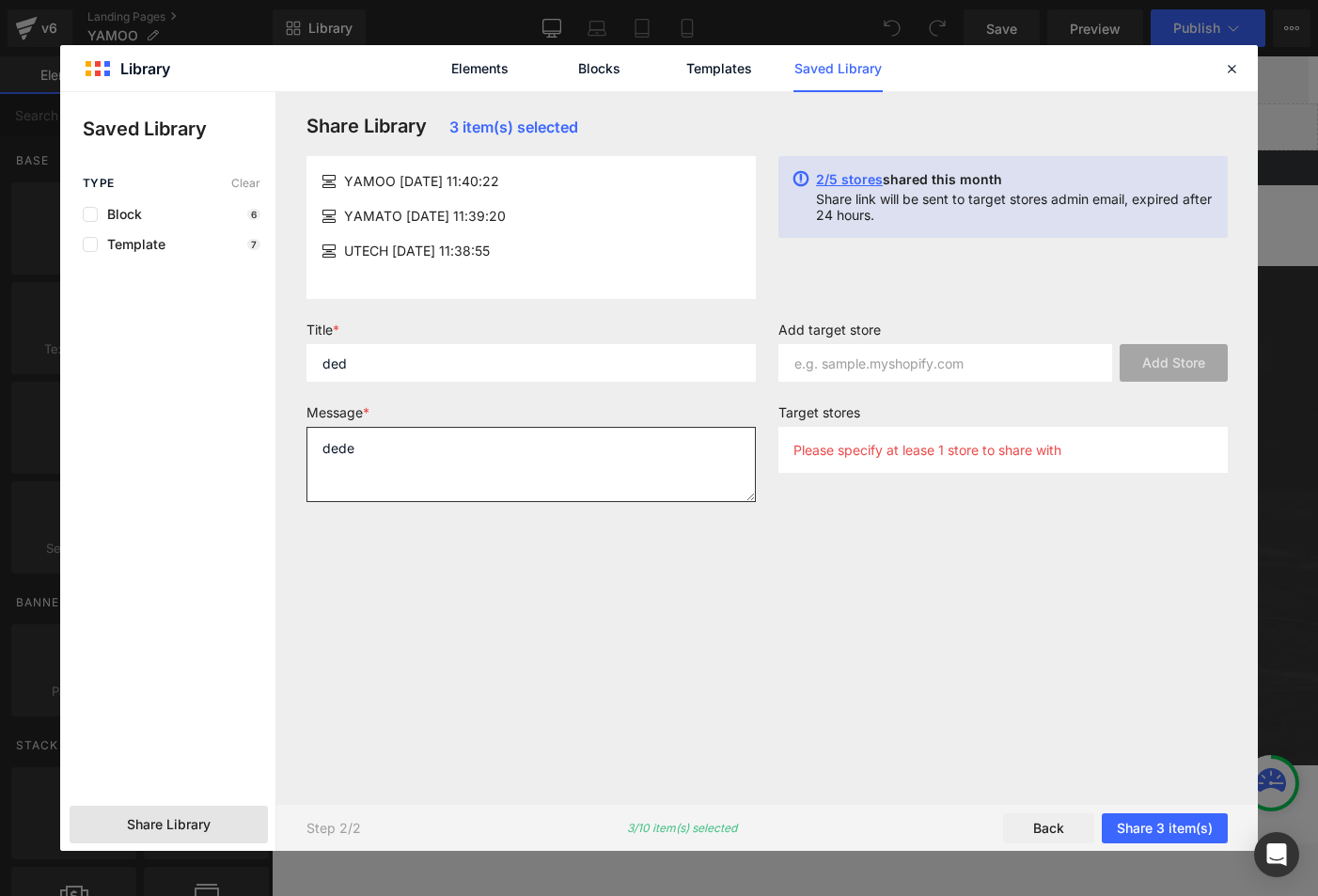
type textarea "dede"
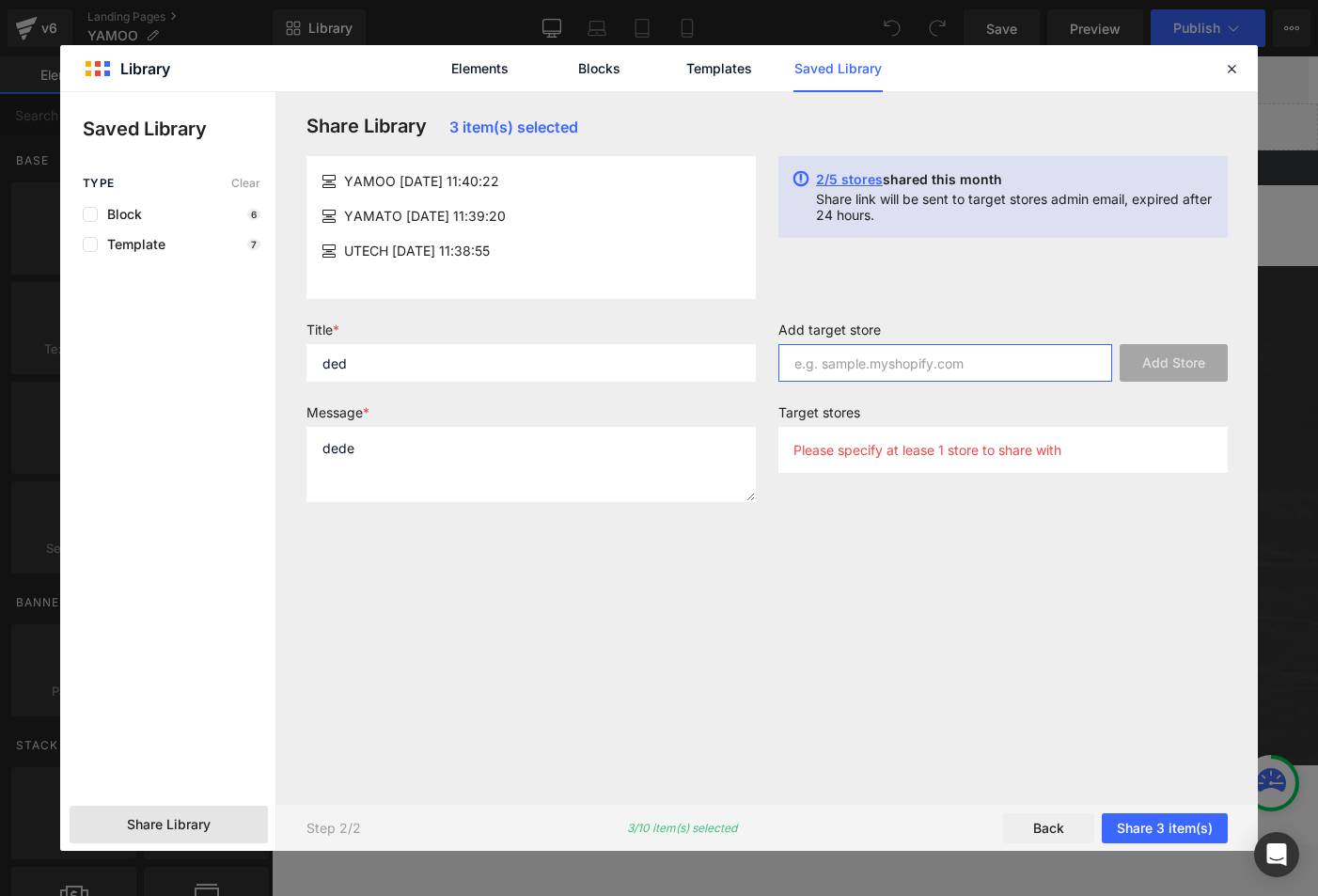
click at [851, 362] on input "text" at bounding box center [945, 362] width 334 height 38
paste input "11n3te-sv.myshopify.com"
type input "11n3te-sv.myshopify.com"
click at [1168, 366] on button "Add Store" at bounding box center [1173, 362] width 108 height 38
click at [1168, 819] on button "Share 3 item(s)" at bounding box center [1165, 828] width 126 height 30
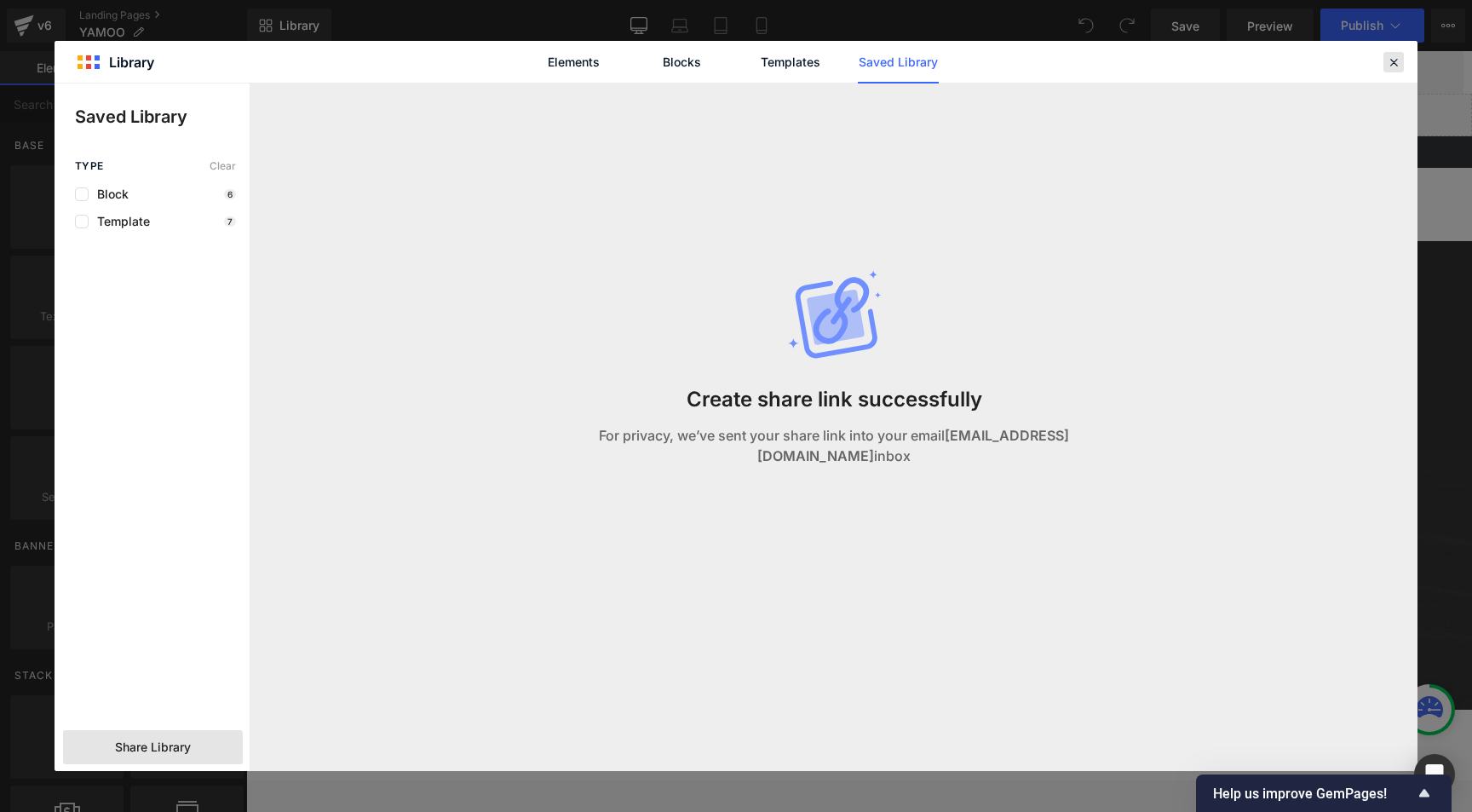
click at [1398, 55] on icon at bounding box center [1393, 62] width 15 height 15
